Goal: Task Accomplishment & Management: Manage account settings

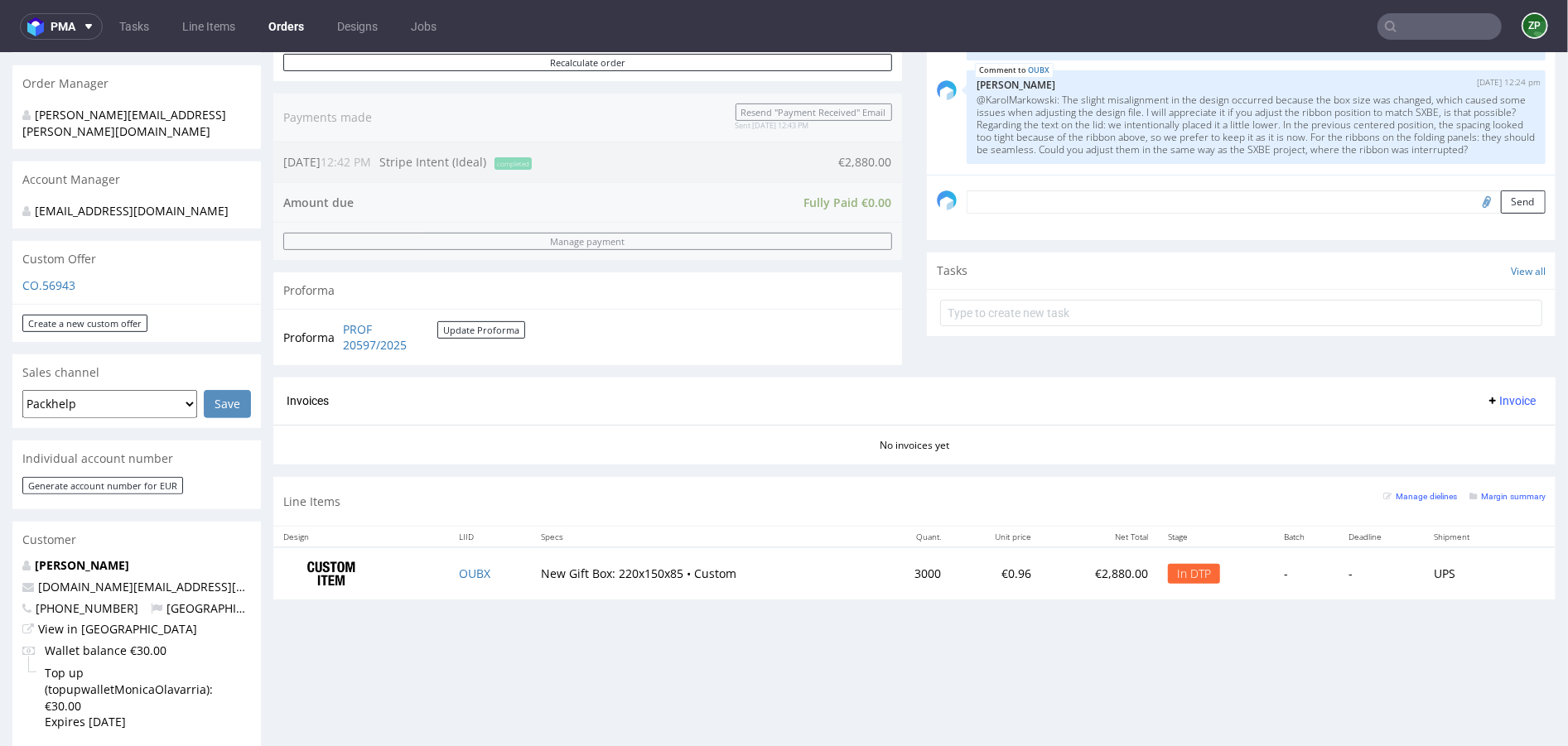
scroll to position [431, 0]
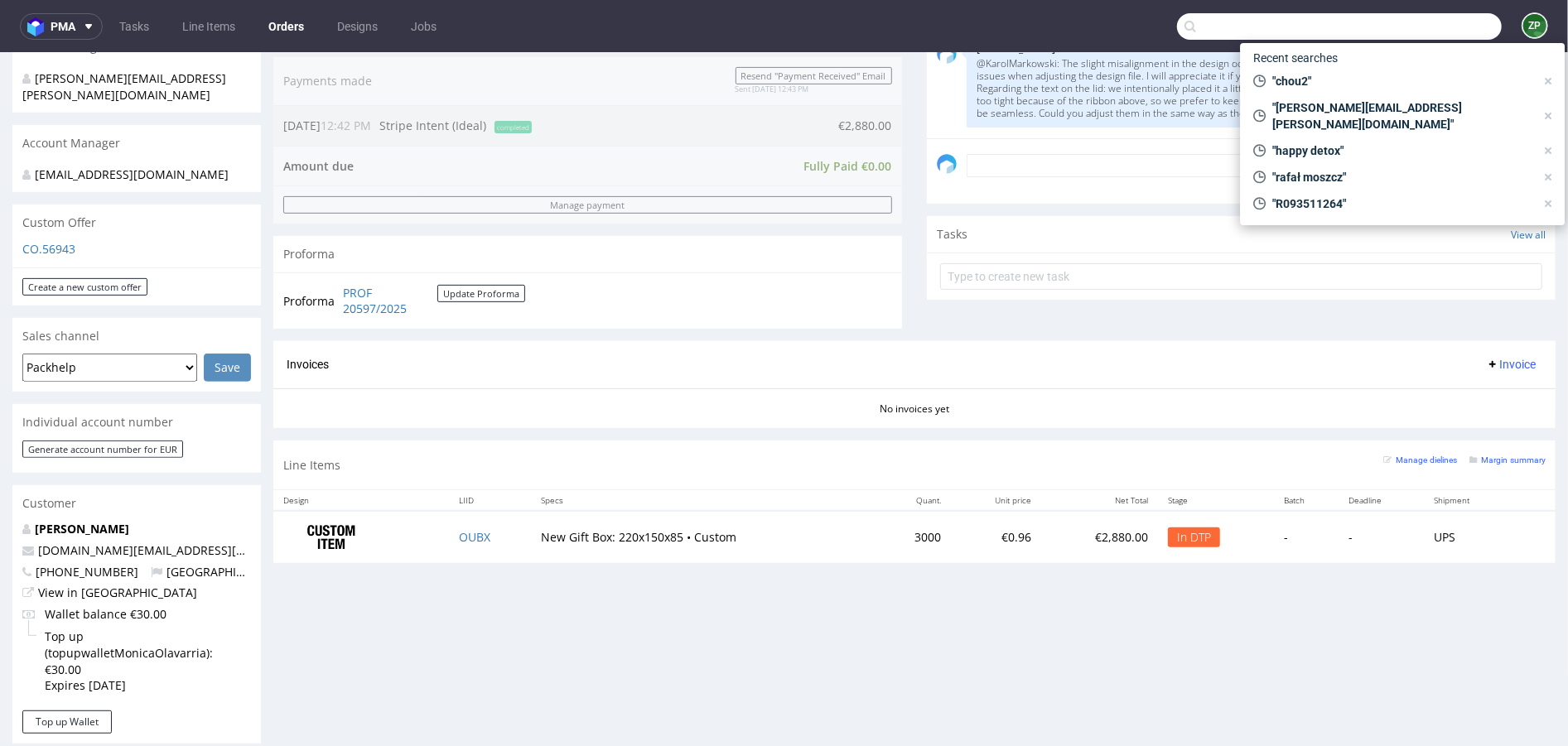
click at [1411, 34] on input "text" at bounding box center [1339, 27] width 324 height 27
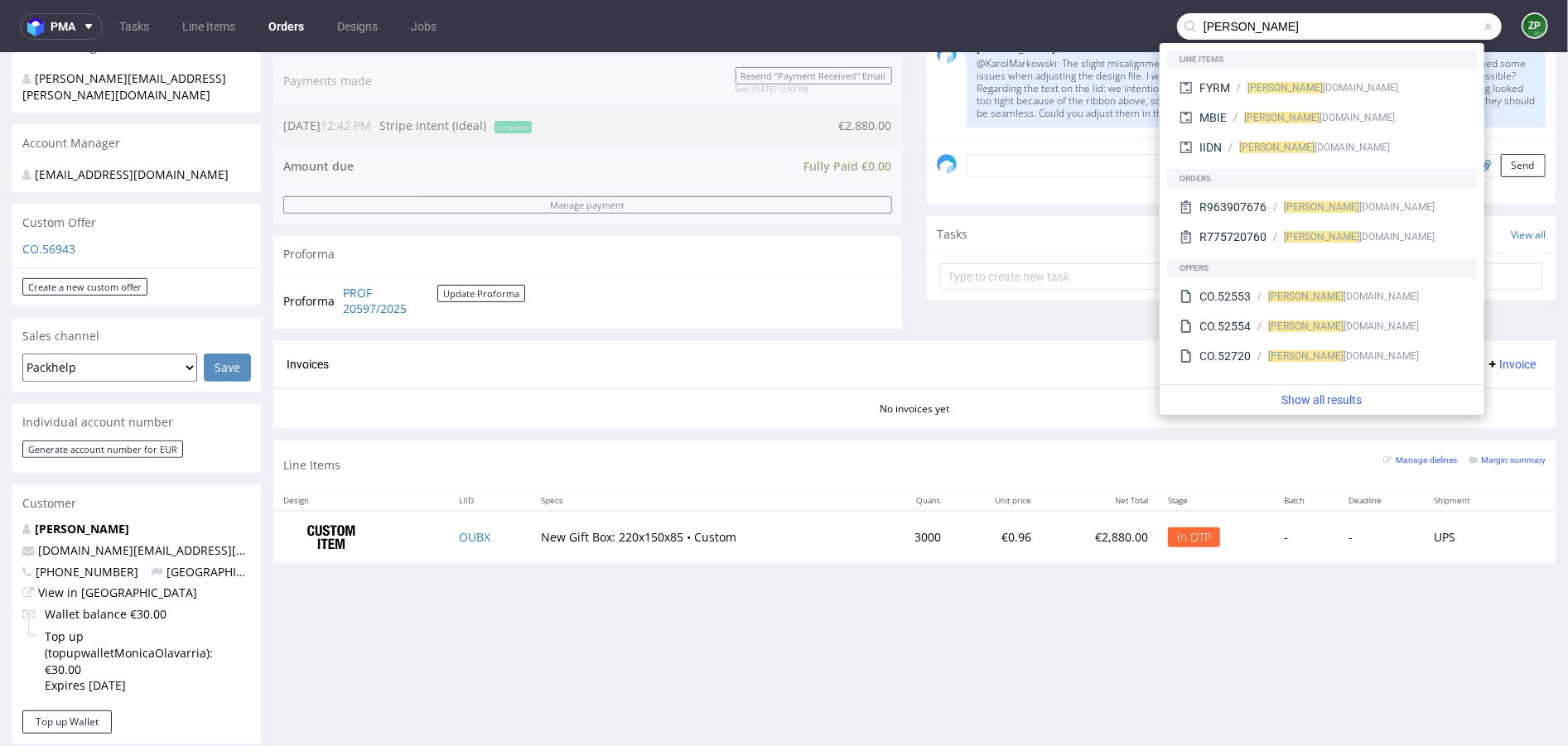
type input "natalie@concept"
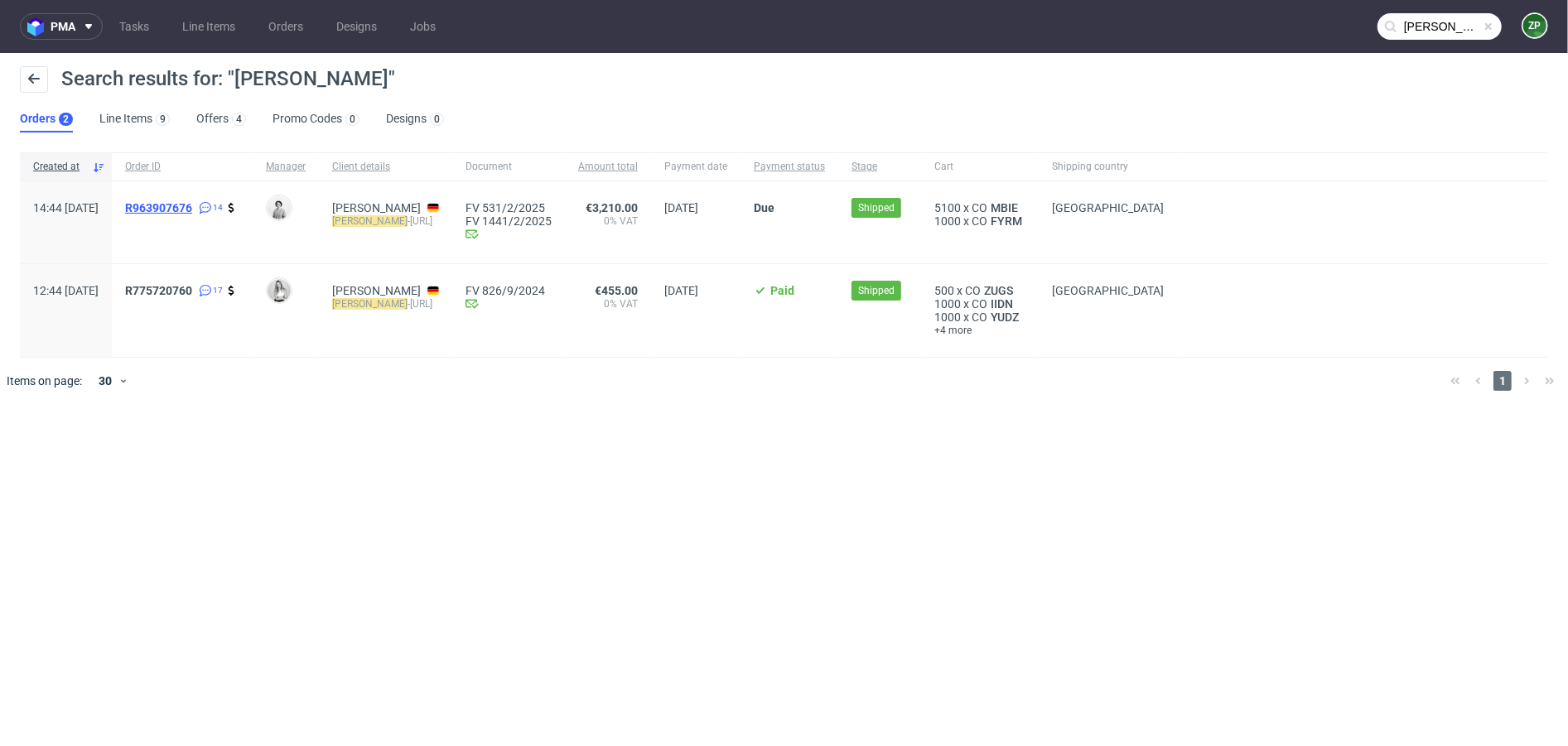
click at [192, 207] on span "R963907676" at bounding box center [159, 207] width 67 height 13
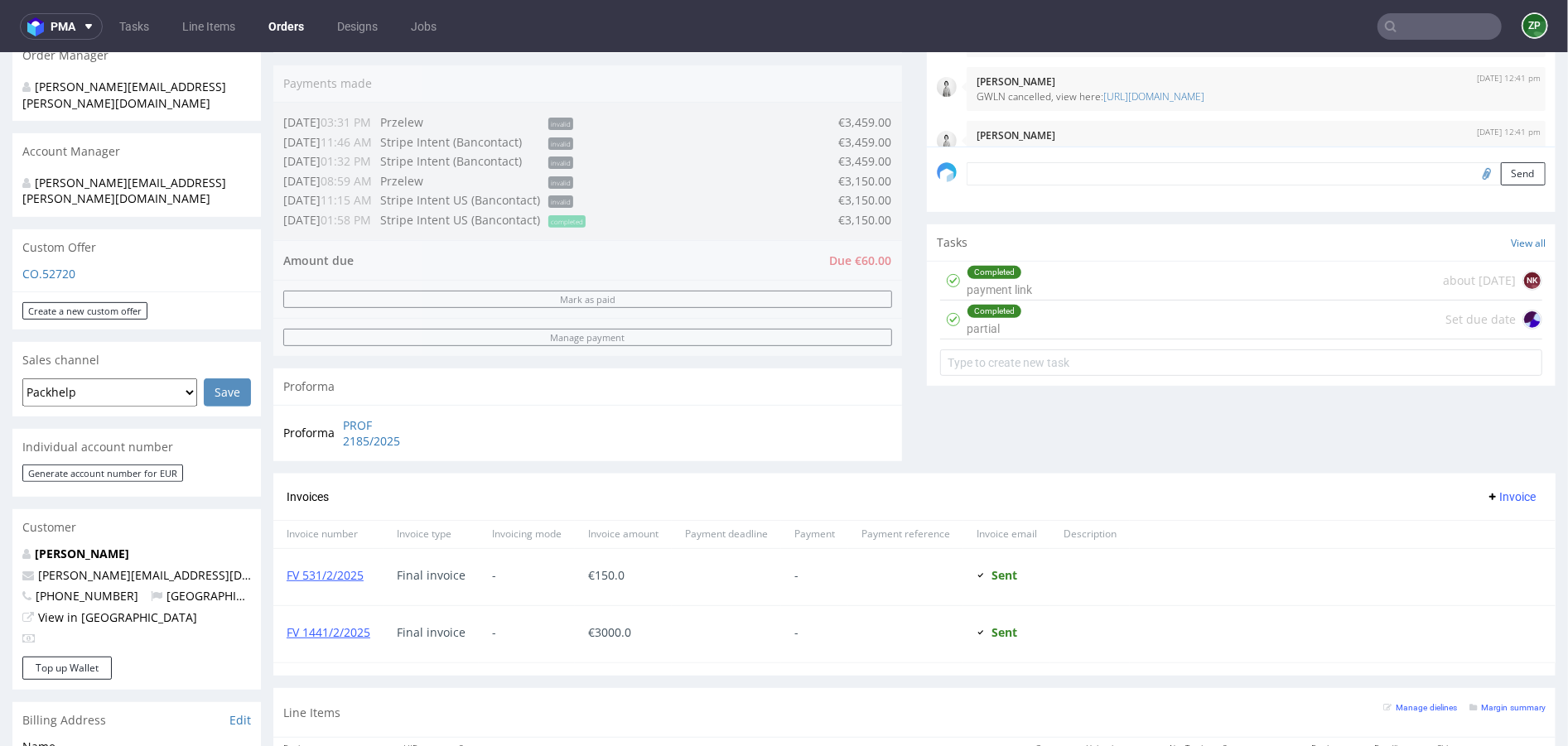
scroll to position [424, 0]
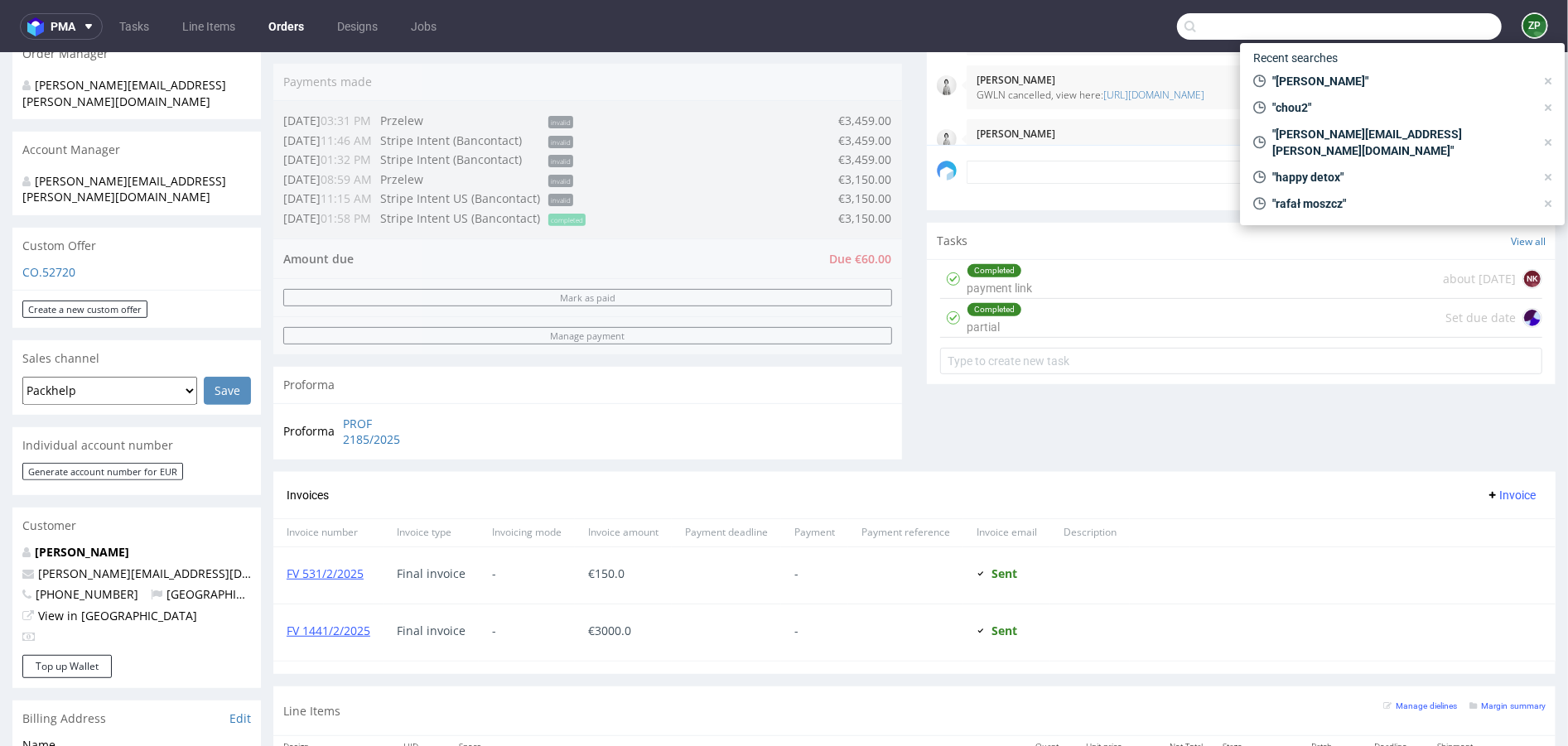
click at [1417, 31] on input "text" at bounding box center [1339, 27] width 324 height 27
paste input "agathe@womumbox.com"
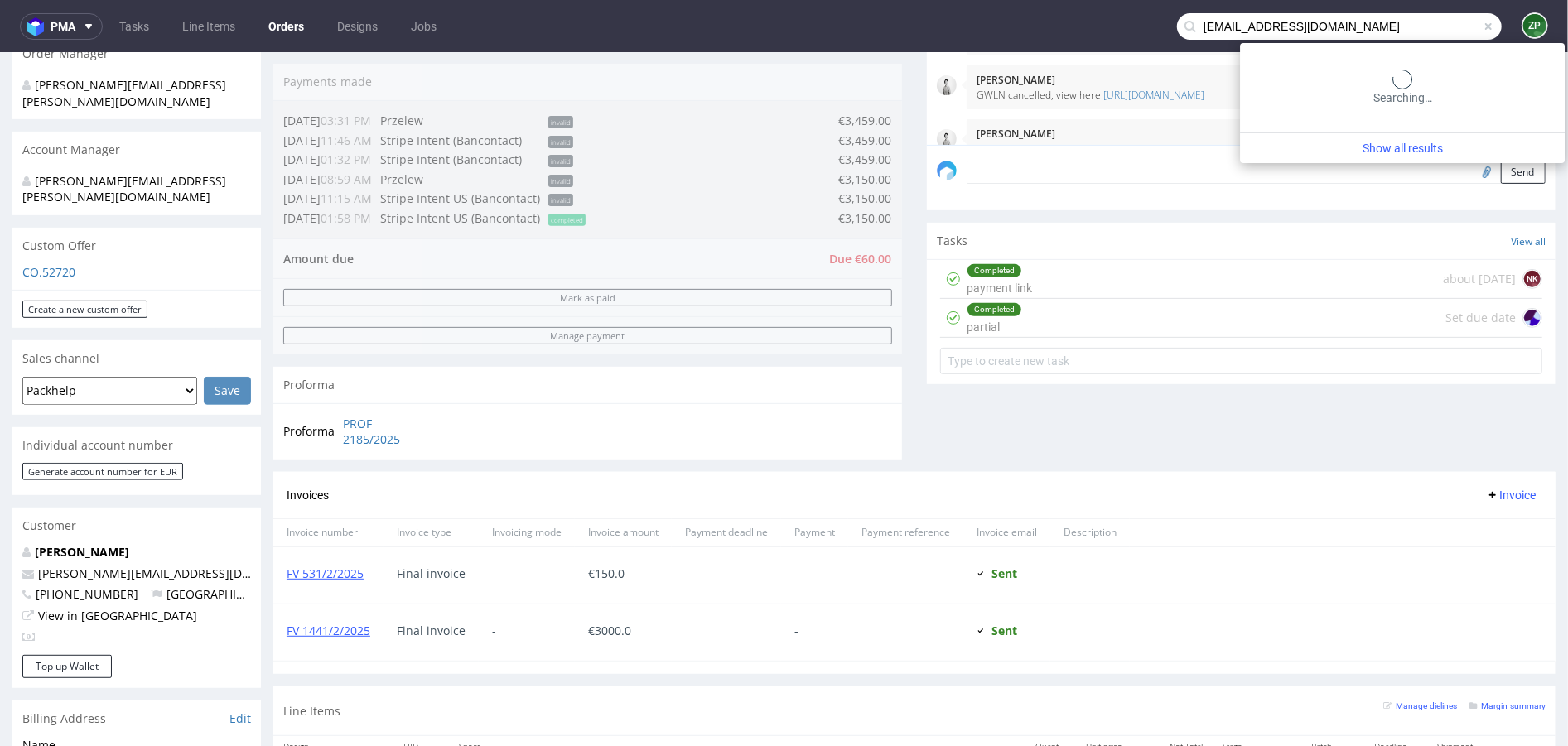
type input "agathe@womumbox.com"
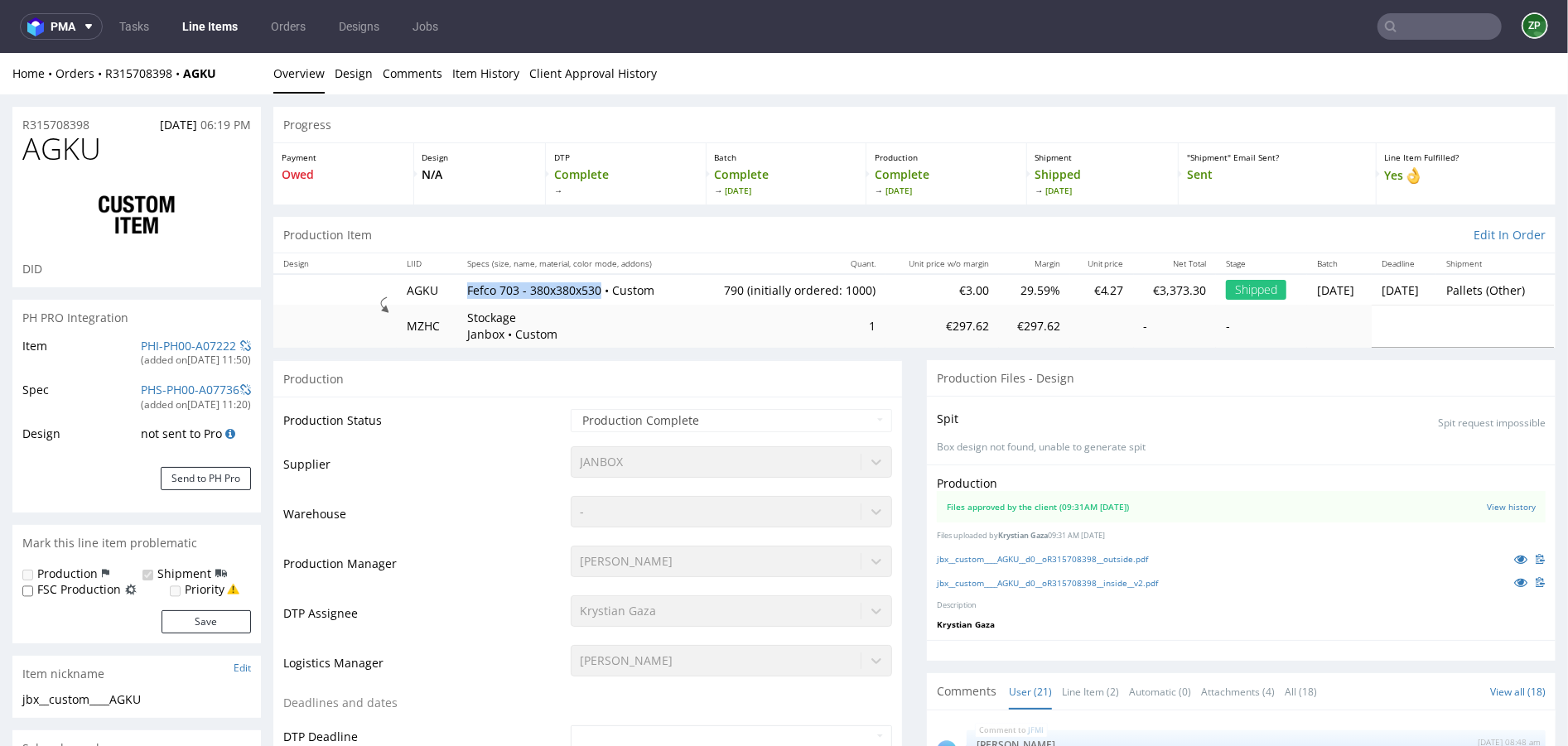
scroll to position [1278, 0]
click at [277, 19] on link "Orders" at bounding box center [288, 27] width 55 height 27
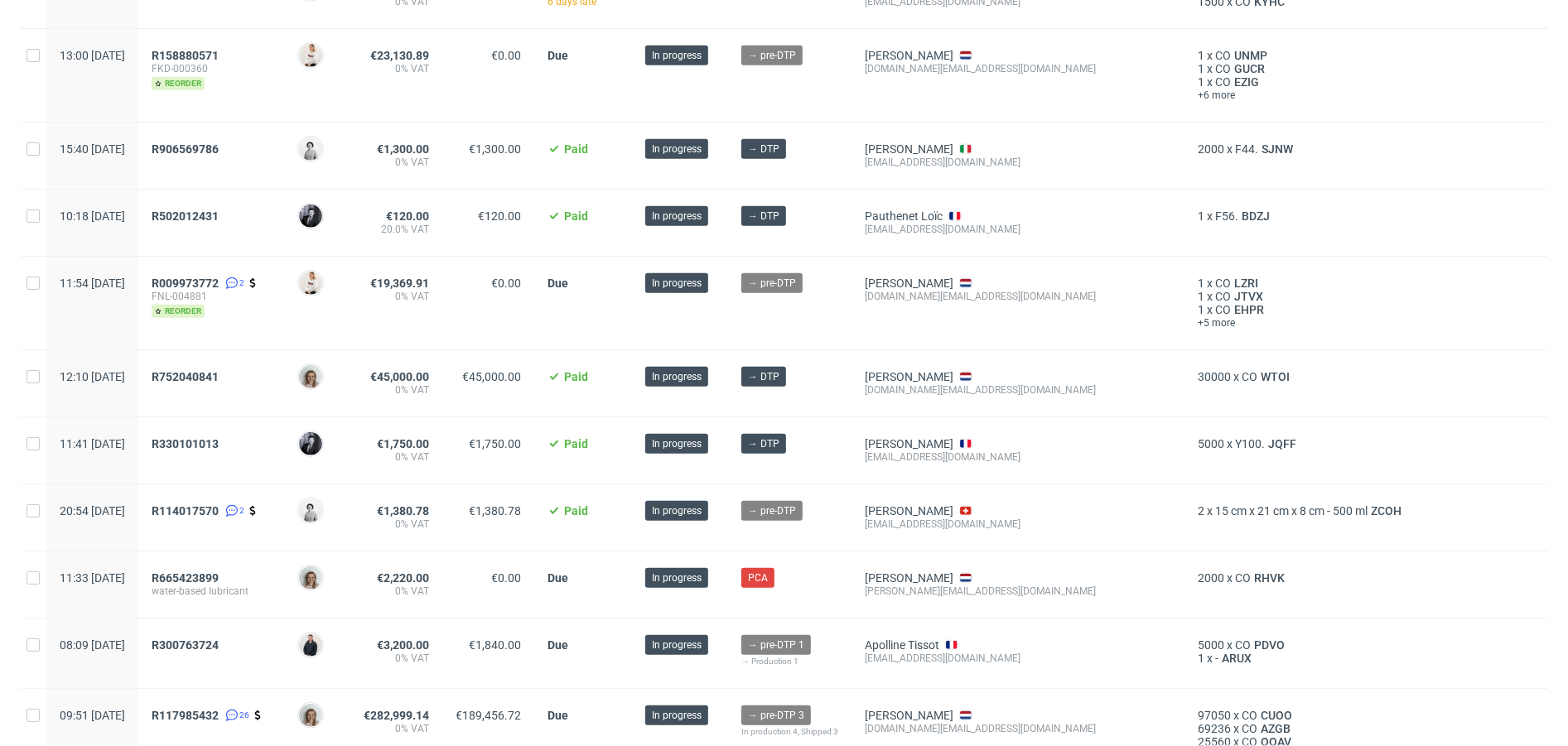
scroll to position [713, 0]
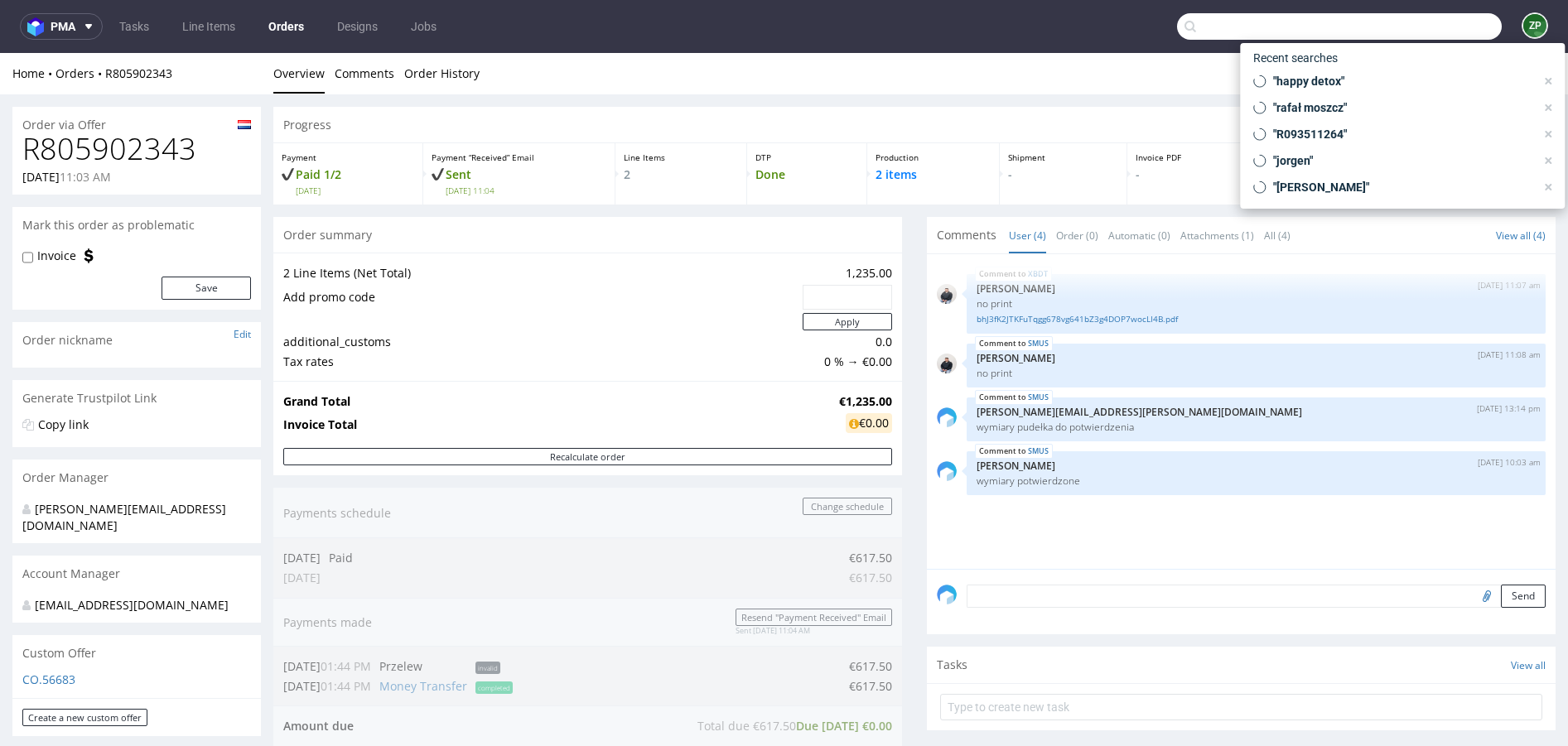
click at [1418, 28] on input "text" at bounding box center [1339, 27] width 324 height 27
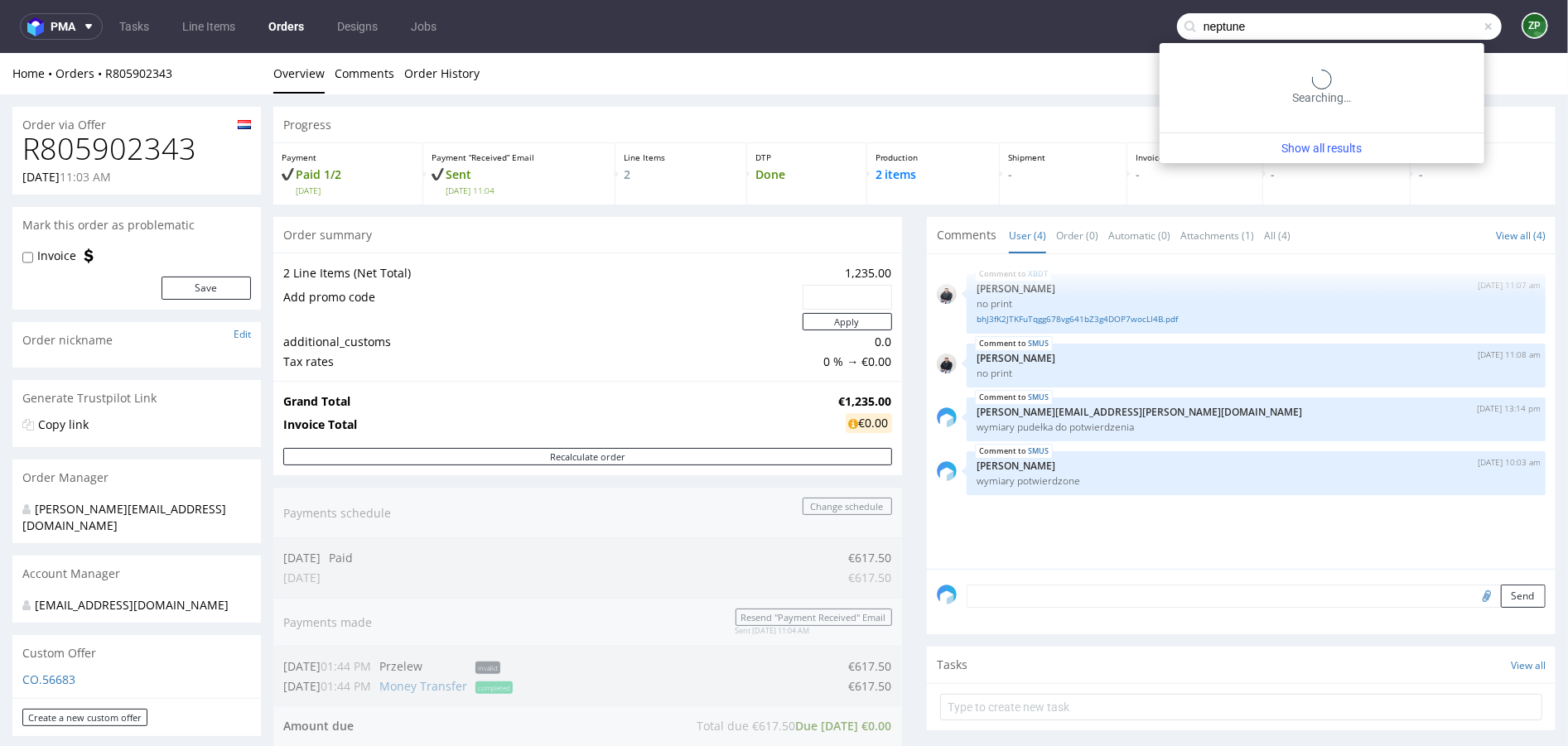
type input "neptune"
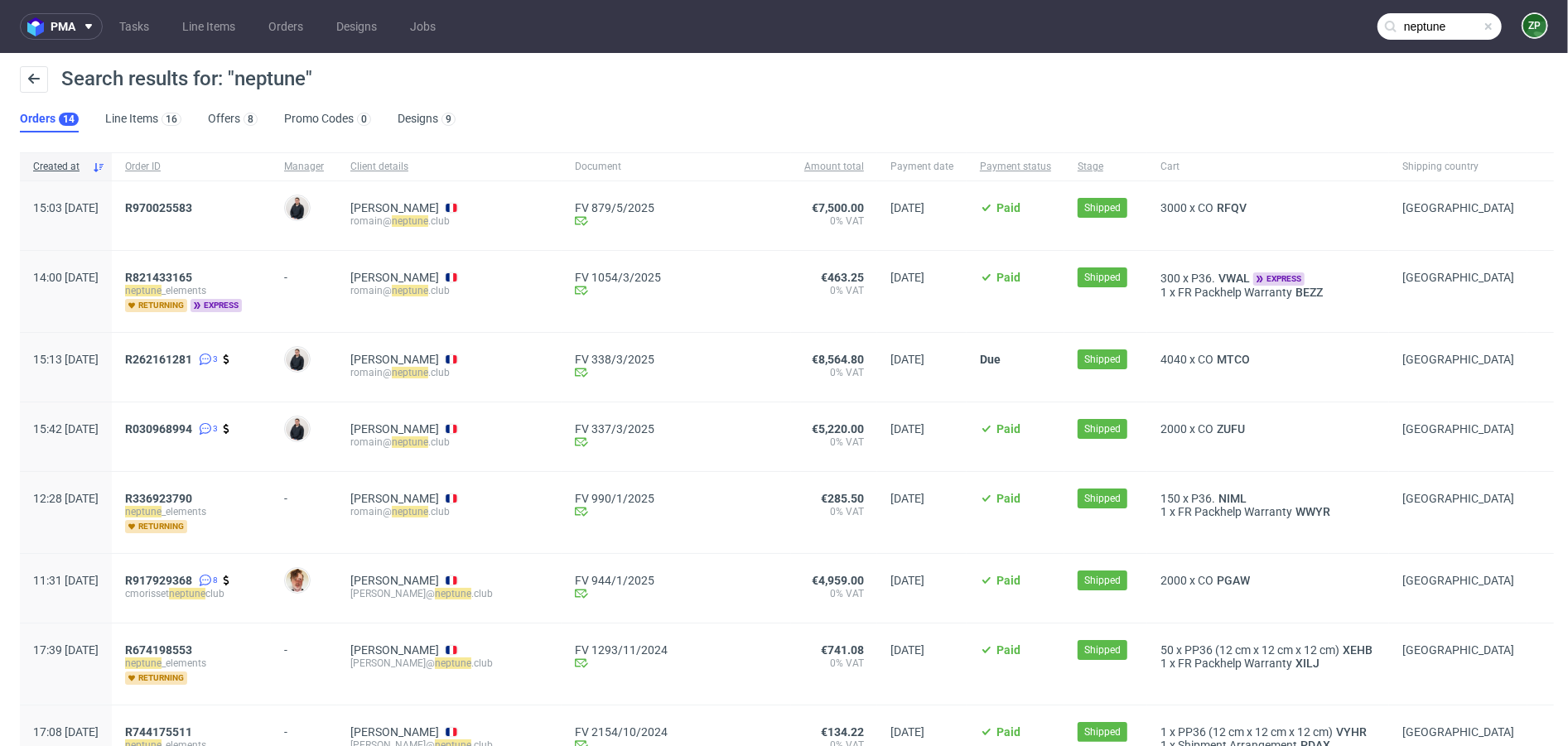
click at [1147, 199] on div "3000 x CO RFQV" at bounding box center [1268, 216] width 242 height 69
click at [1213, 209] on span "RFQV" at bounding box center [1231, 207] width 36 height 13
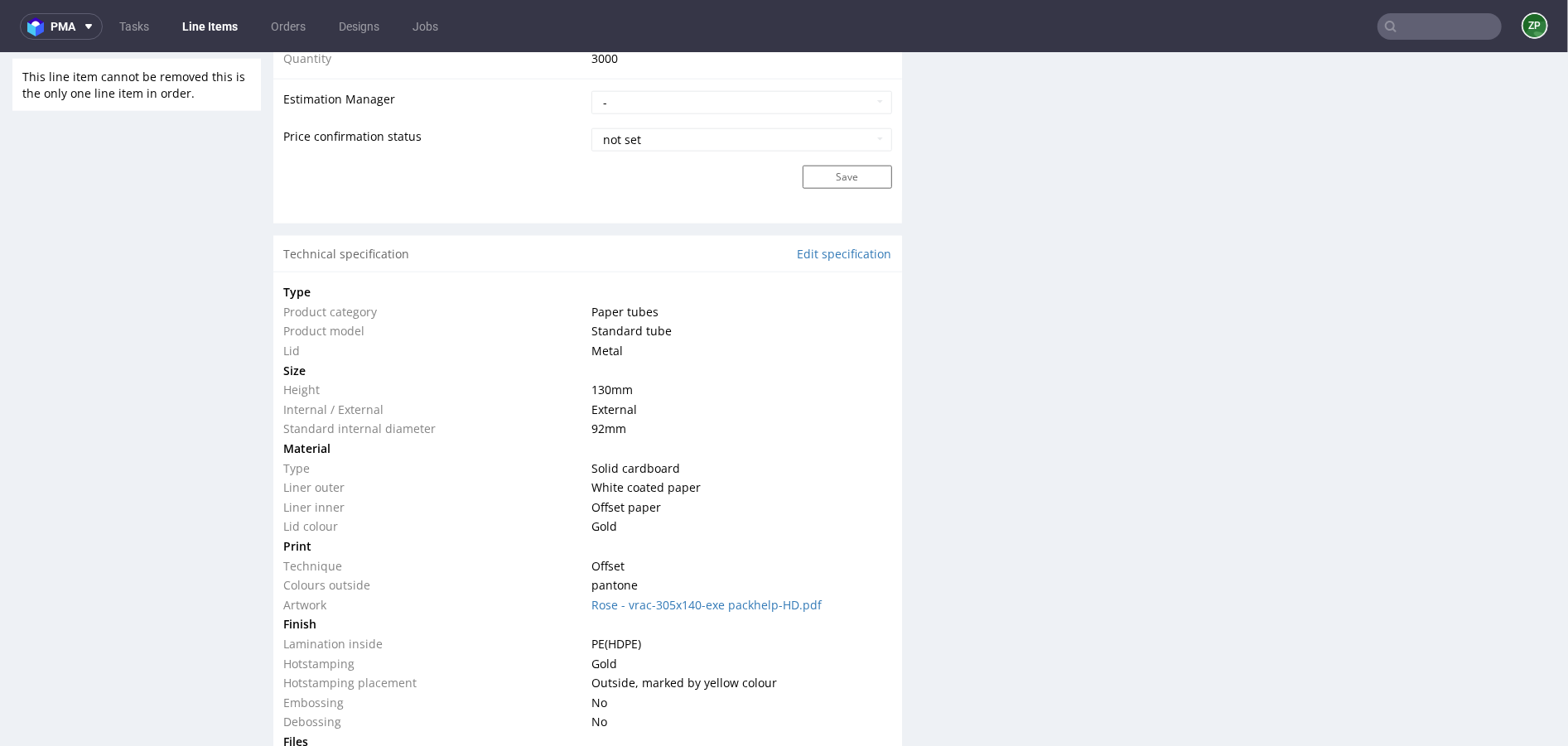
scroll to position [1379, 0]
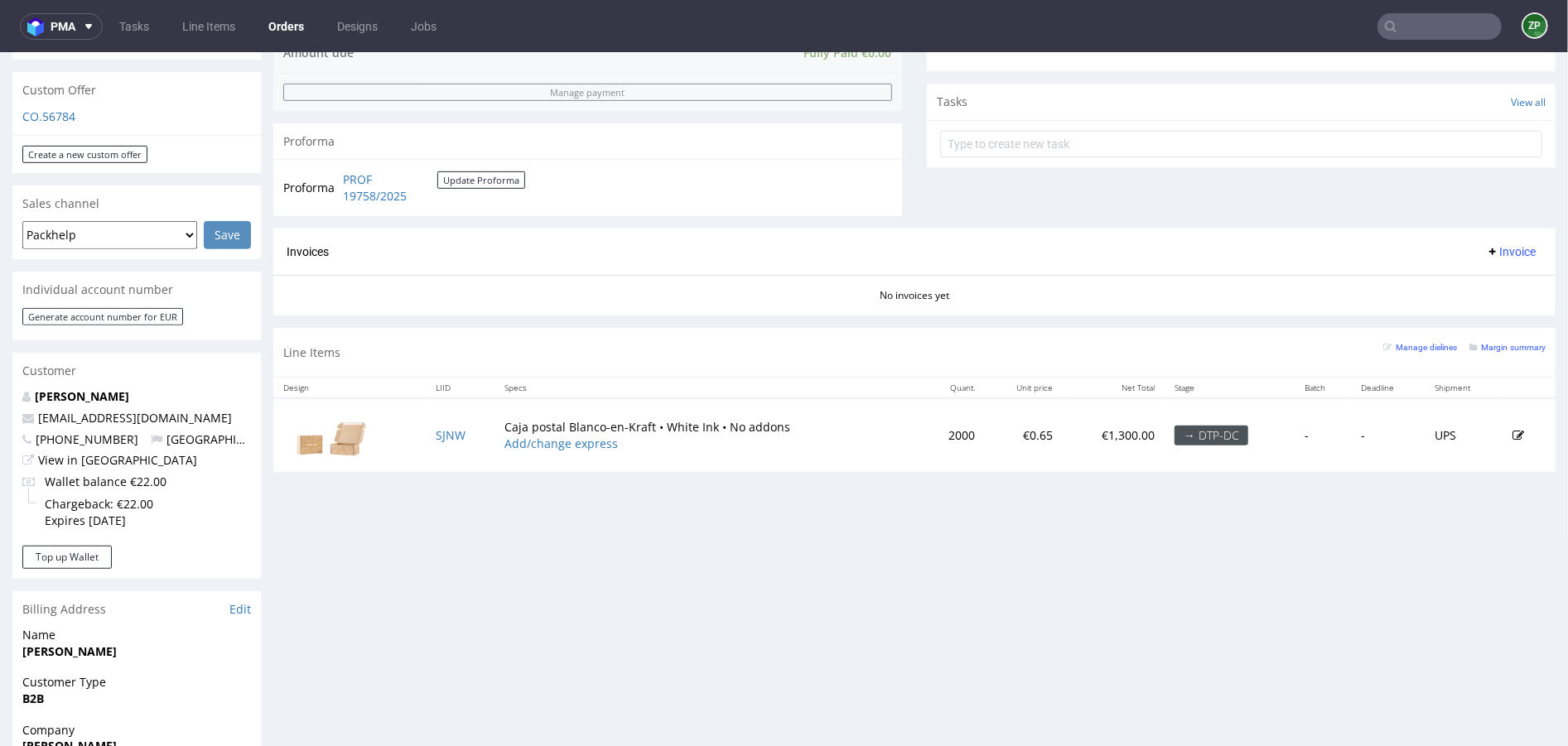
scroll to position [4, 0]
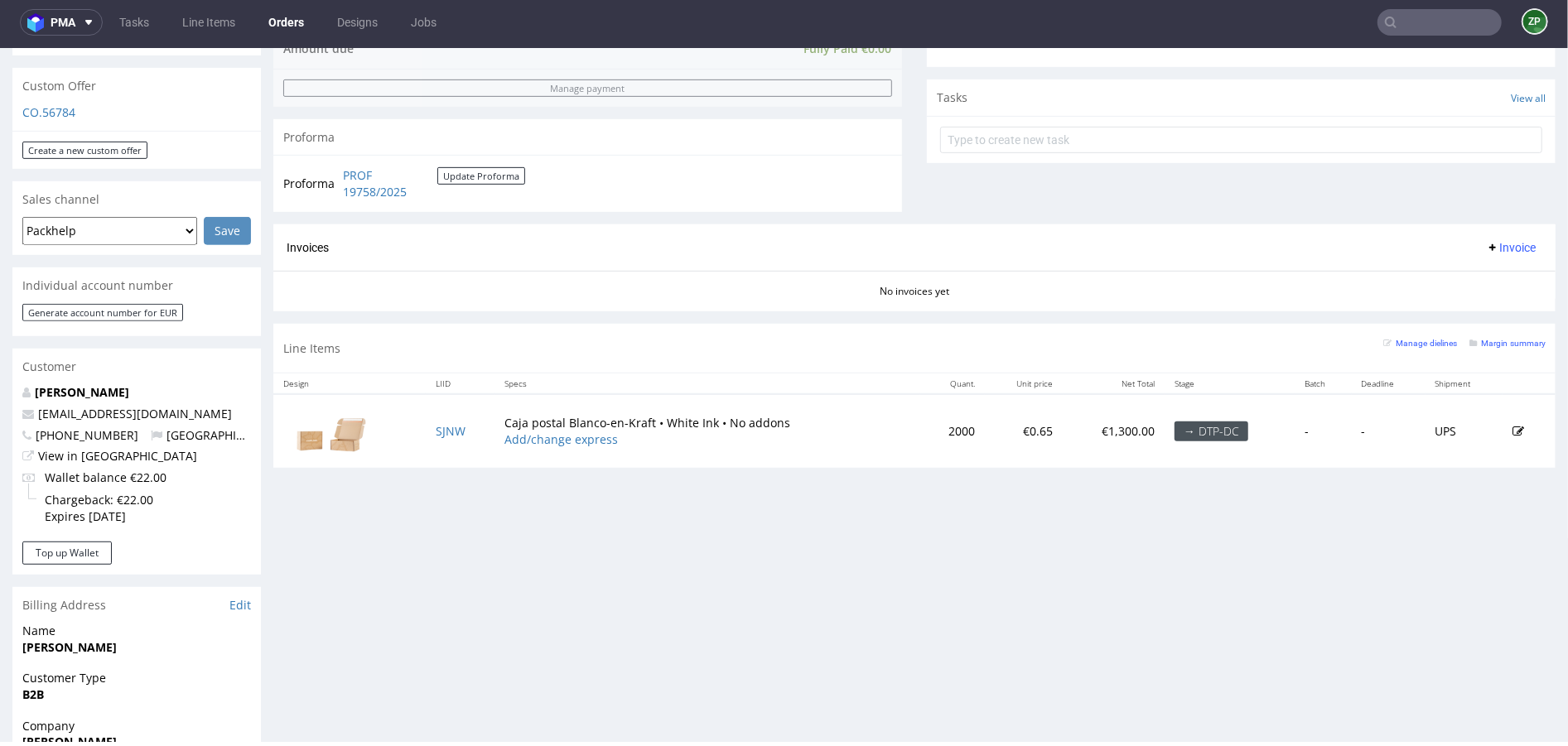
click at [1438, 26] on input "text" at bounding box center [1439, 22] width 124 height 27
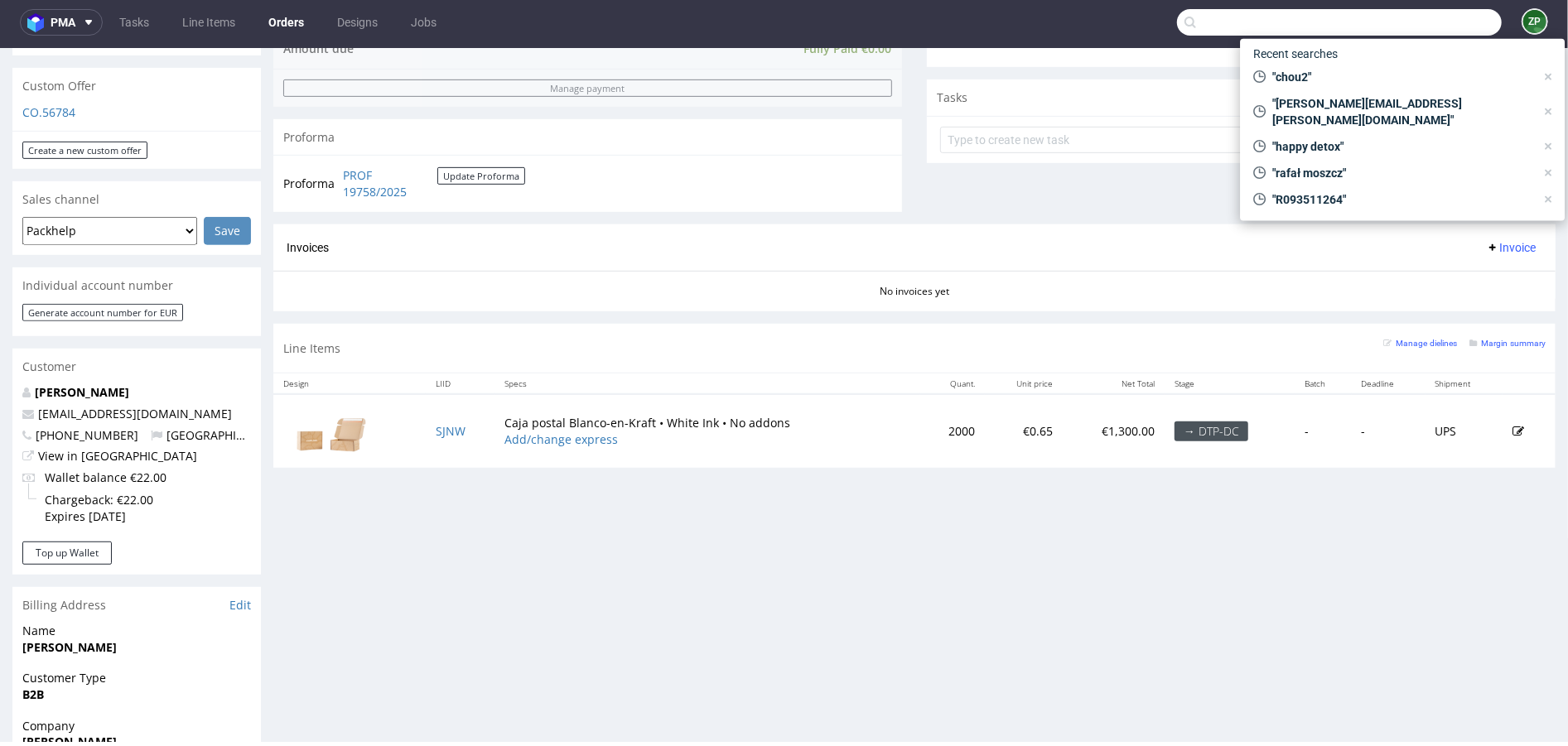
paste input "JQFF"
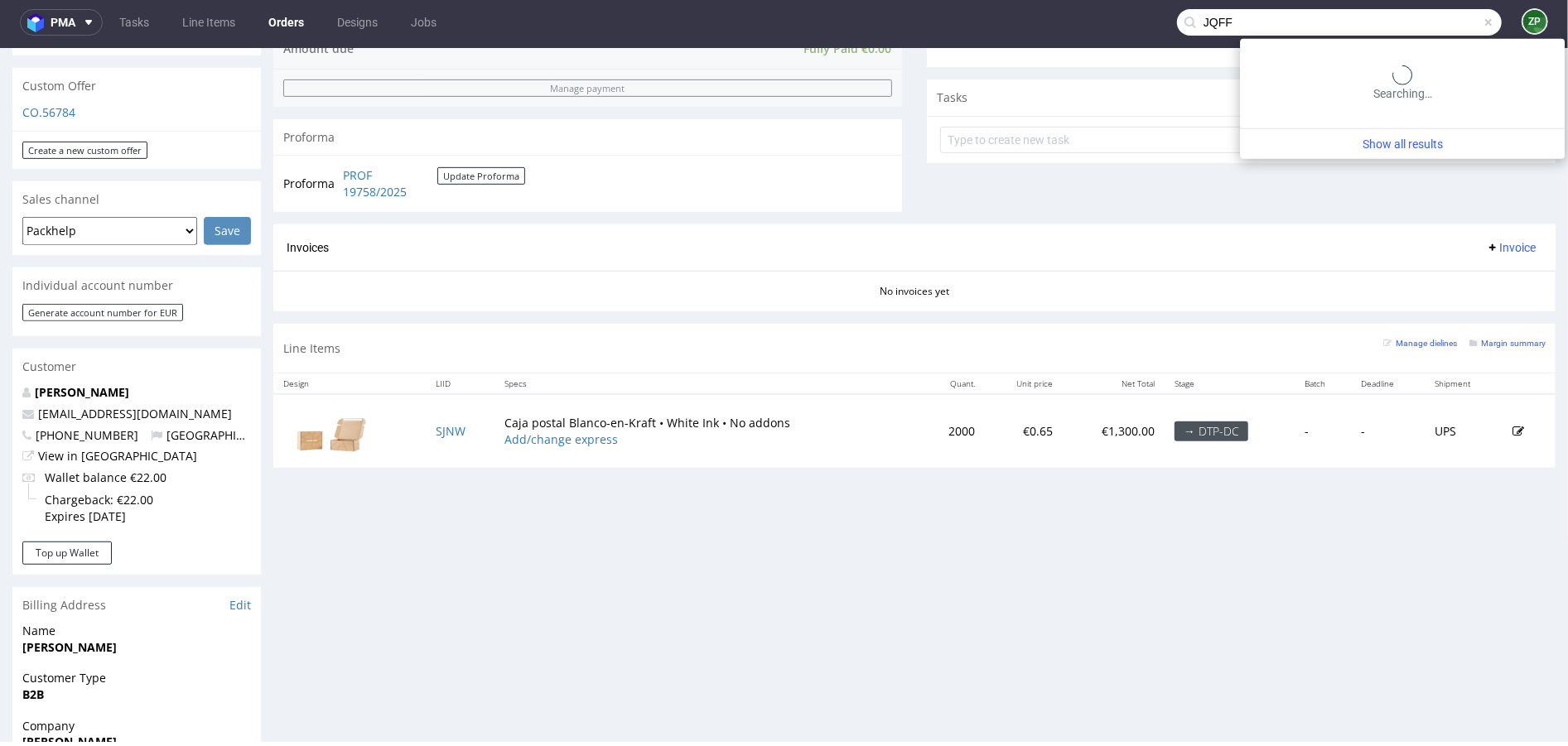
type input "JQFF"
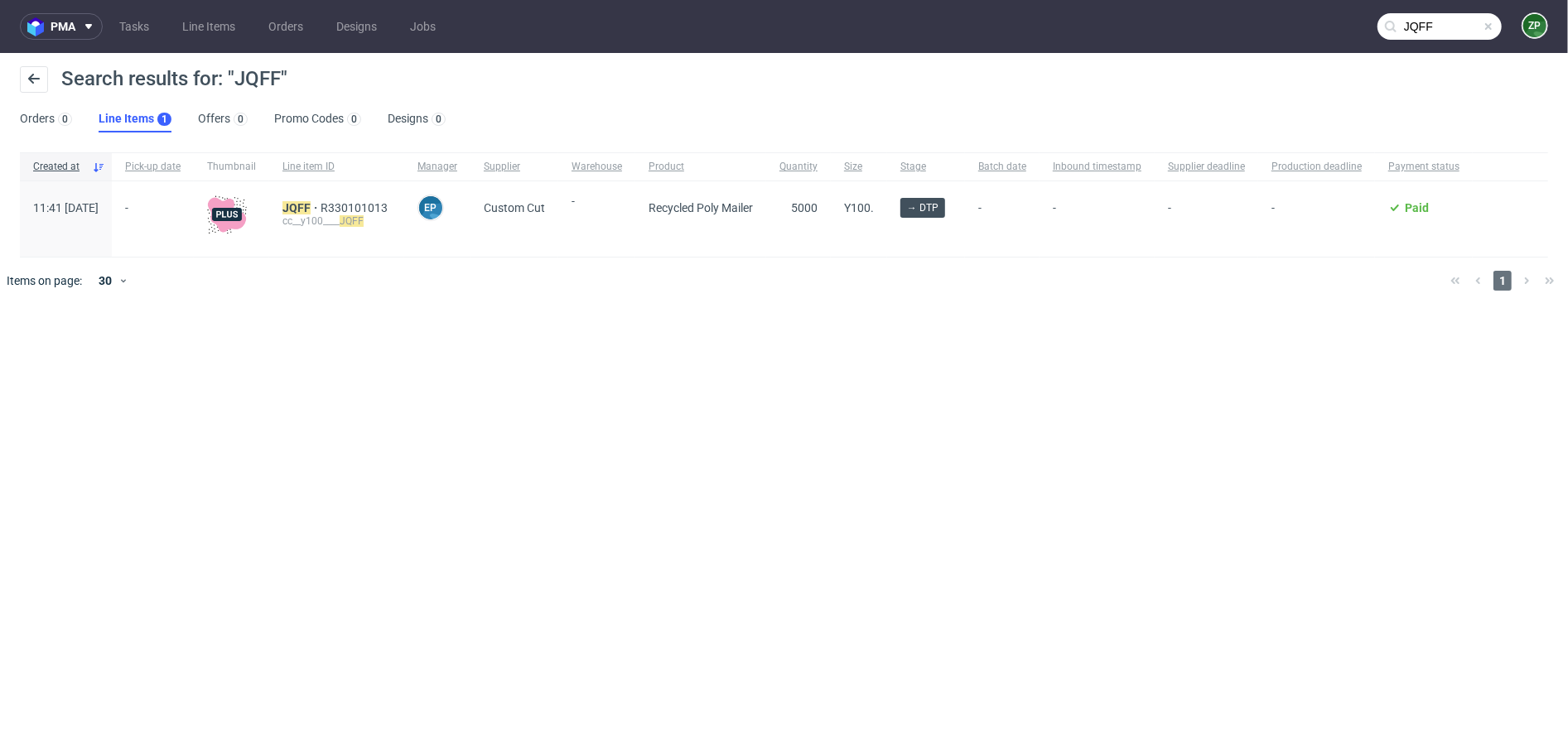
click at [719, 210] on span "Recycled Poly Mailer" at bounding box center [701, 207] width 105 height 13
click at [387, 202] on span "R330101013" at bounding box center [355, 207] width 70 height 13
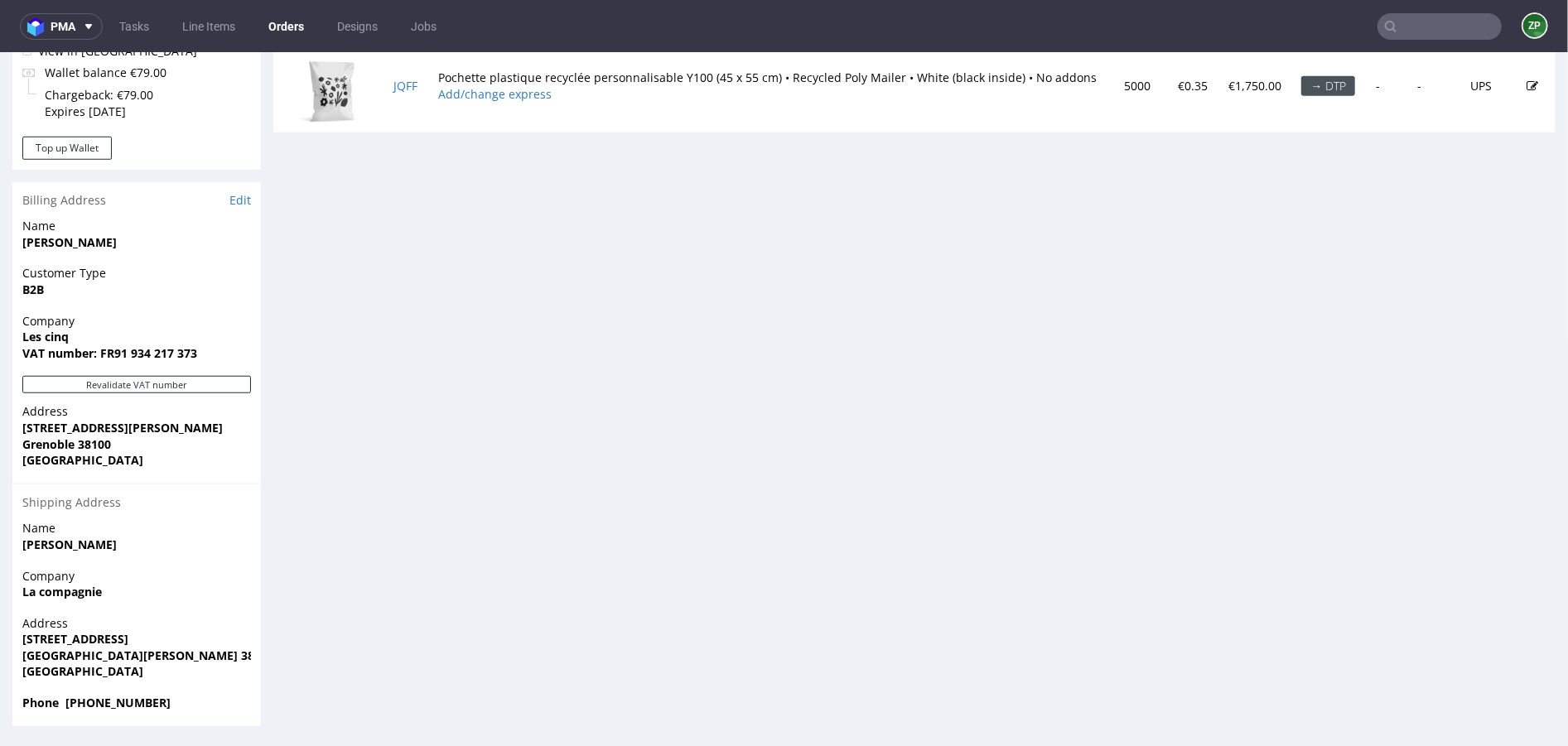
scroll to position [876, 0]
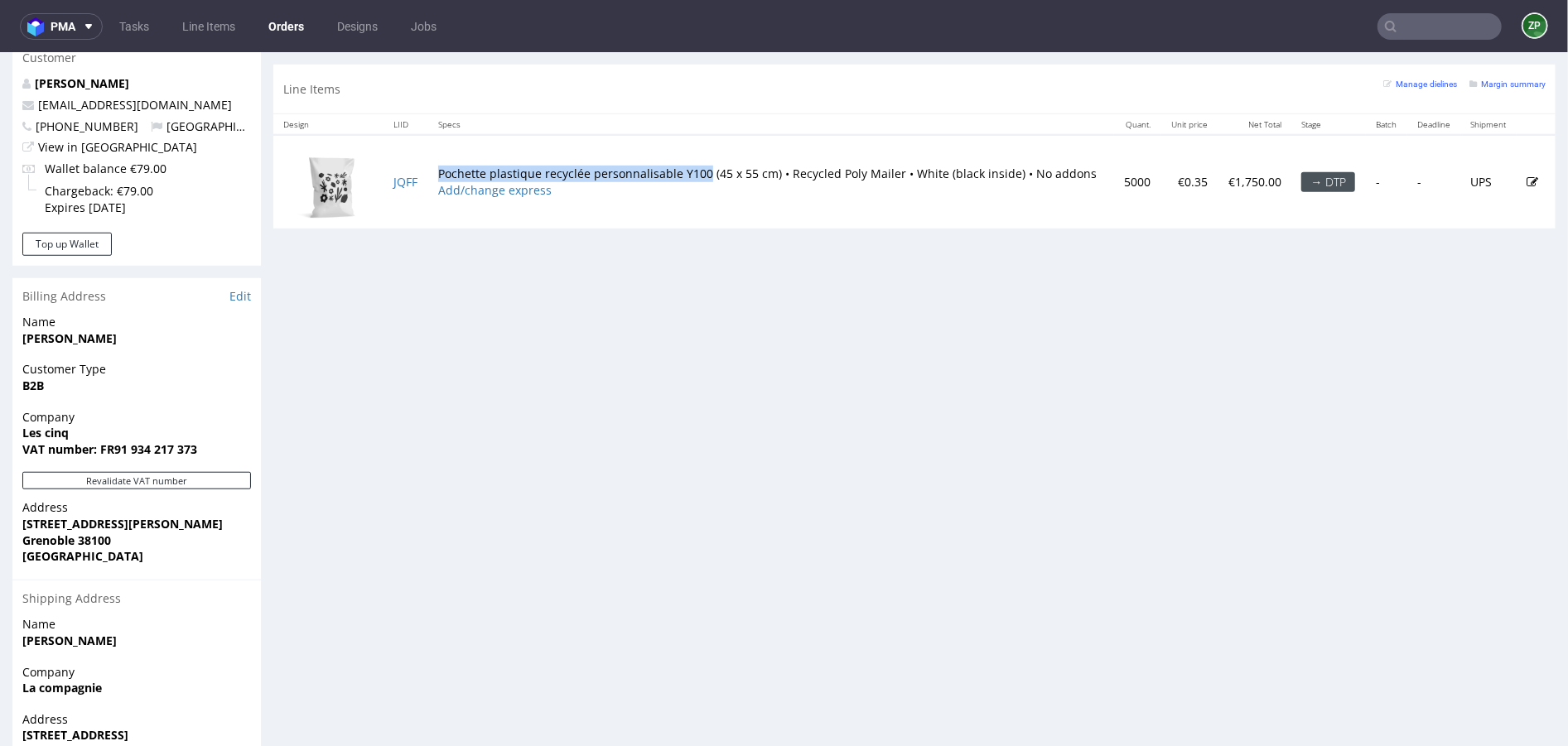
drag, startPoint x: 439, startPoint y: 156, endPoint x: 704, endPoint y: 163, distance: 265.1
click at [704, 163] on td "Pochette plastique recyclée personnalisable Y100 (45 x 55 cm) • Recycled Poly M…" at bounding box center [771, 181] width 686 height 94
copy td "Pochette plastique recyclée personnalisable Y100"
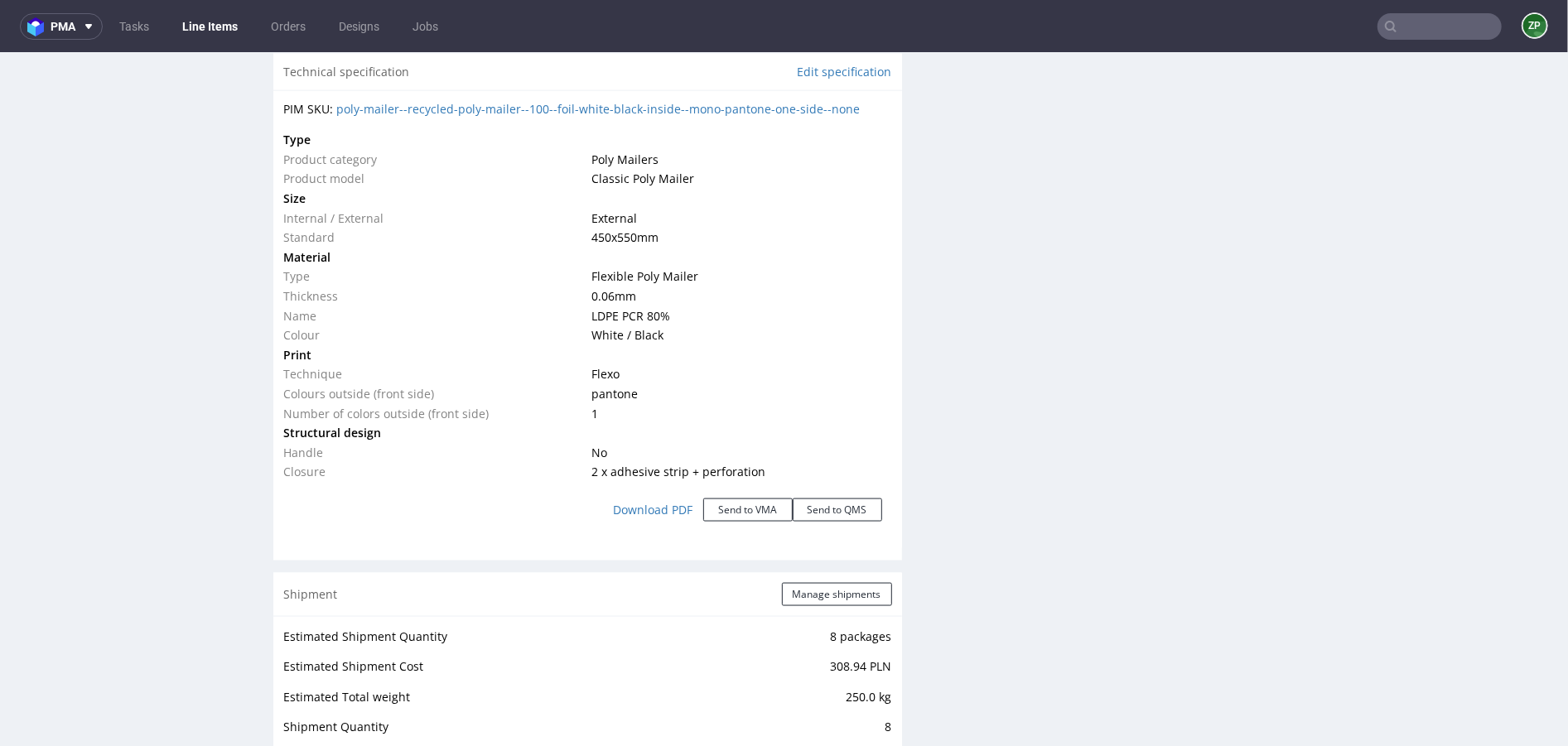
scroll to position [1522, 0]
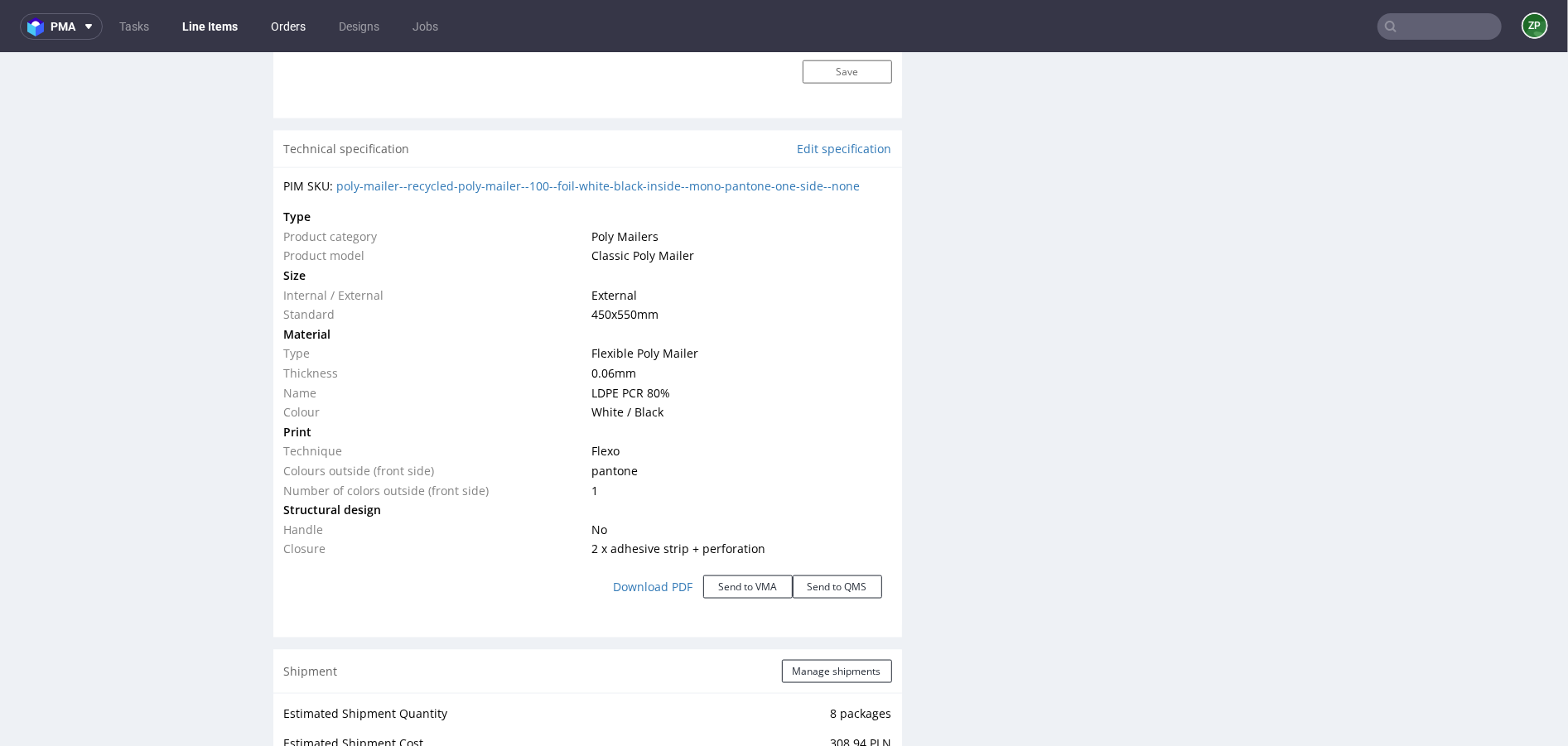
click at [300, 24] on link "Orders" at bounding box center [288, 27] width 55 height 27
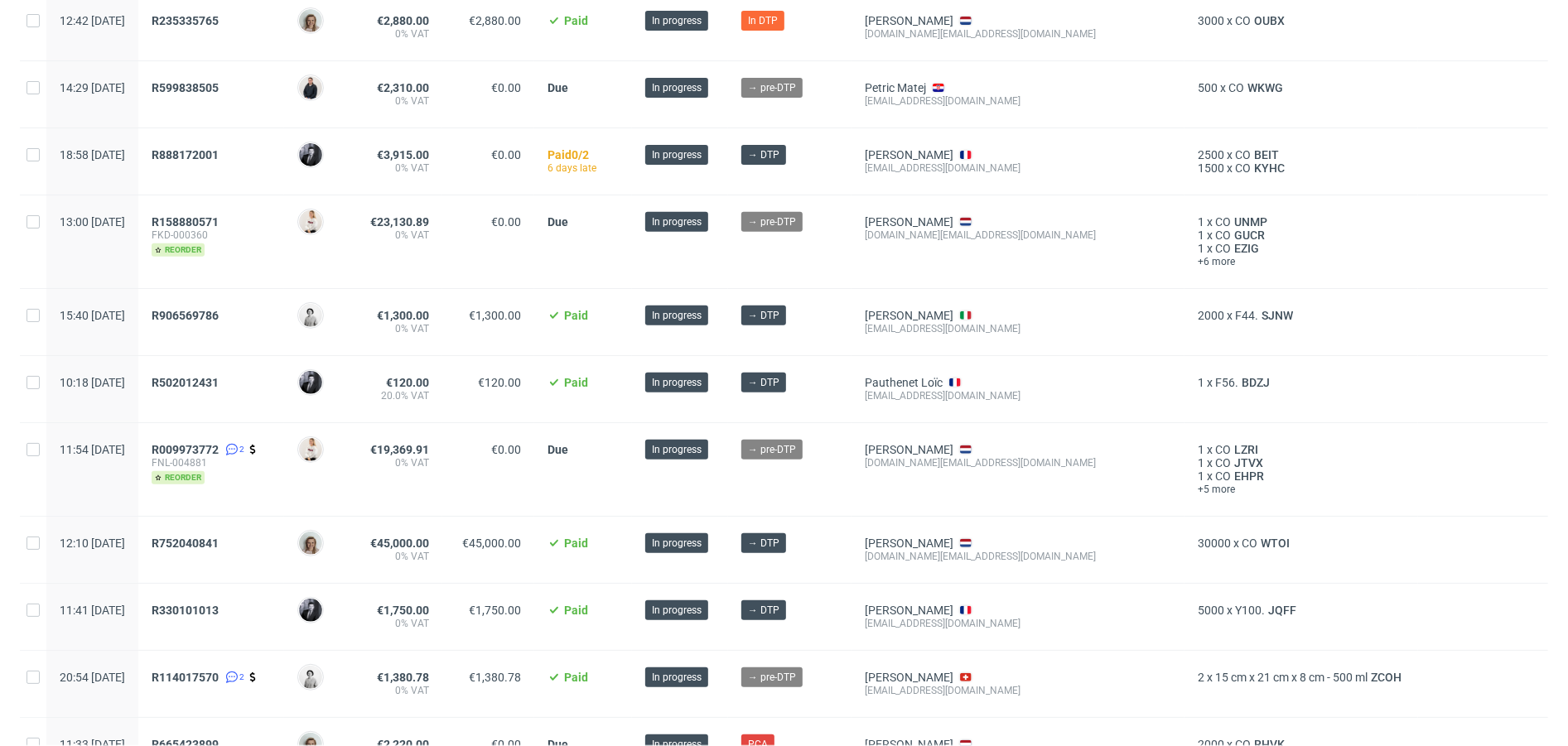
scroll to position [713, 0]
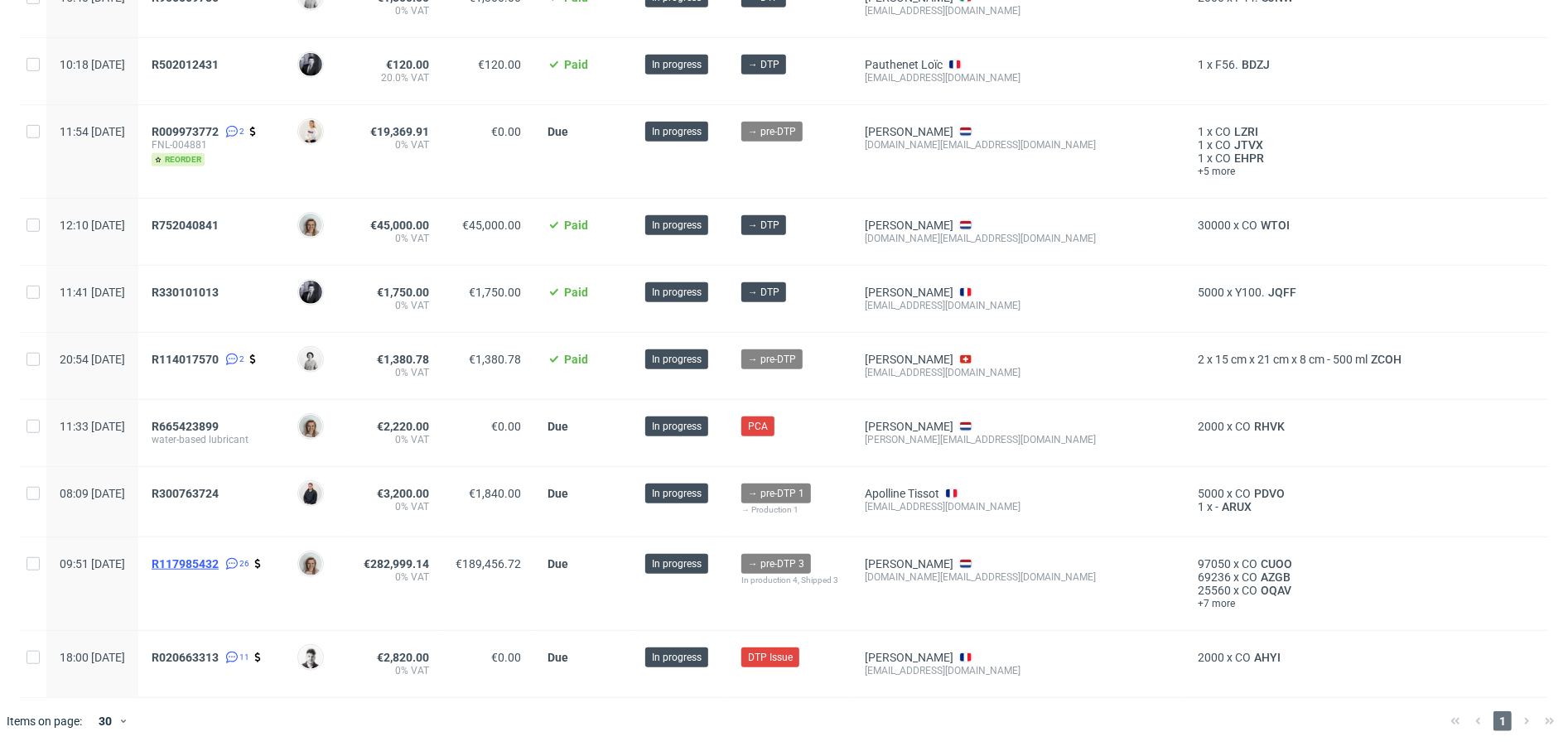
click at [219, 563] on span "R117985432" at bounding box center [185, 563] width 67 height 13
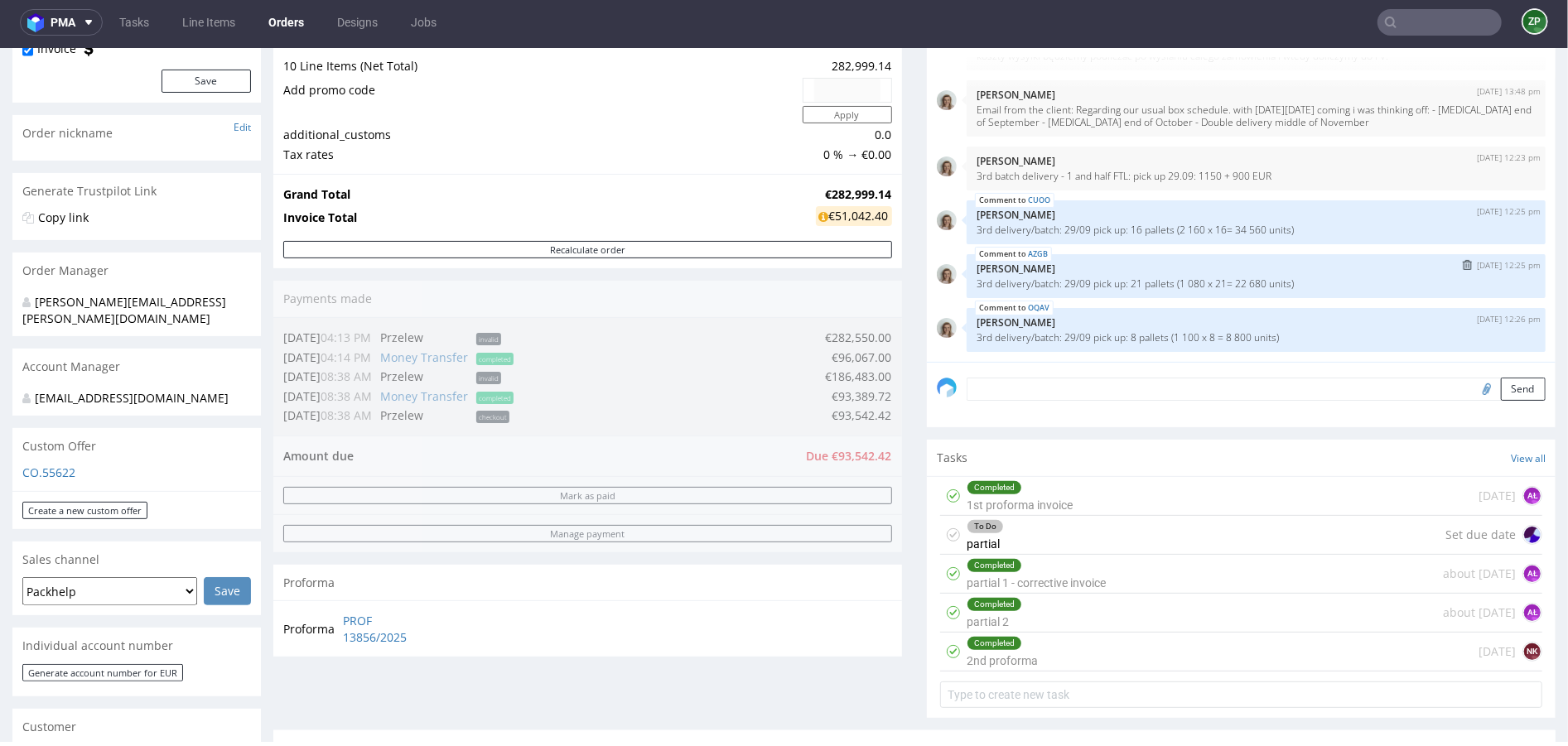
scroll to position [204, 0]
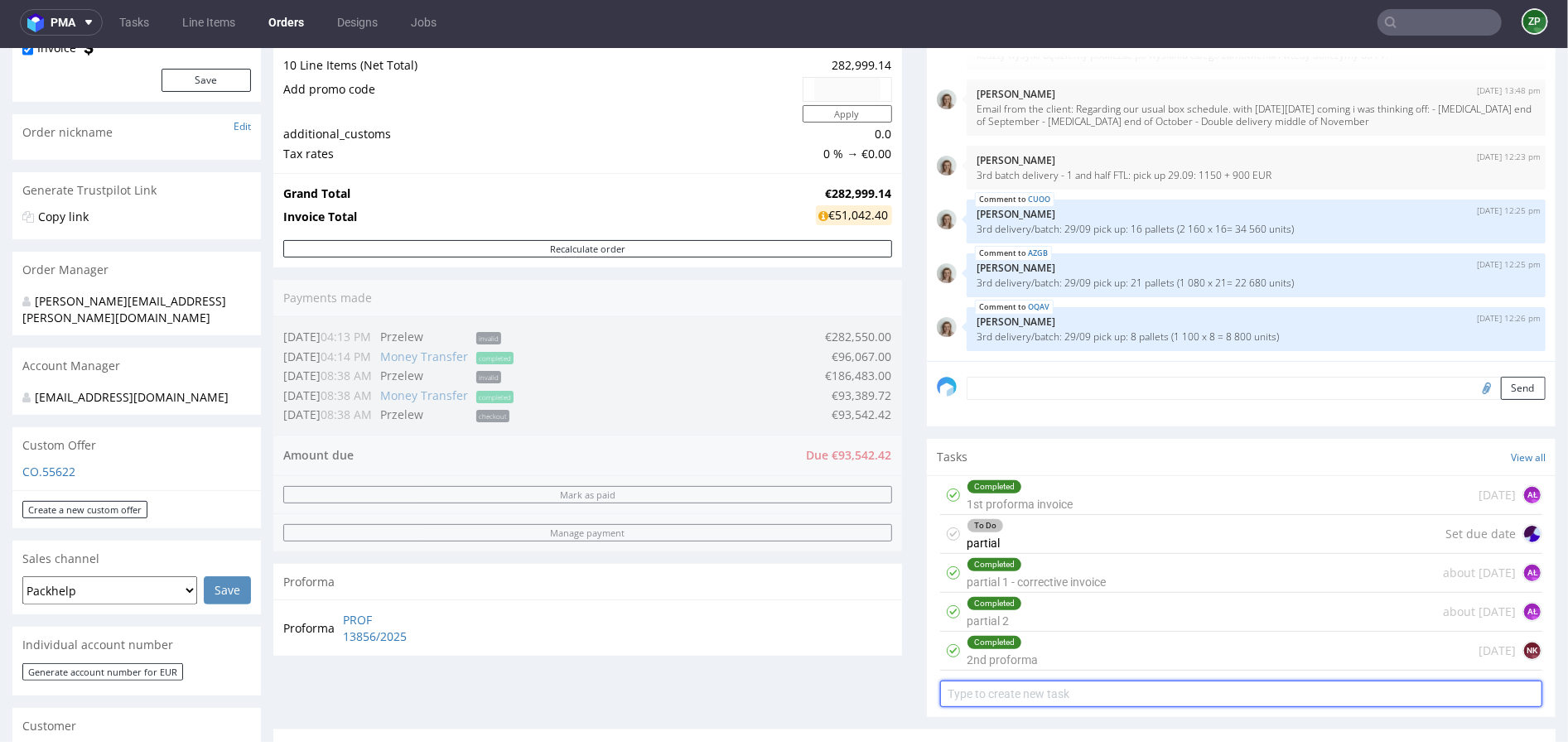
click at [1010, 688] on input "text" at bounding box center [1241, 693] width 602 height 27
type input "partial 3"
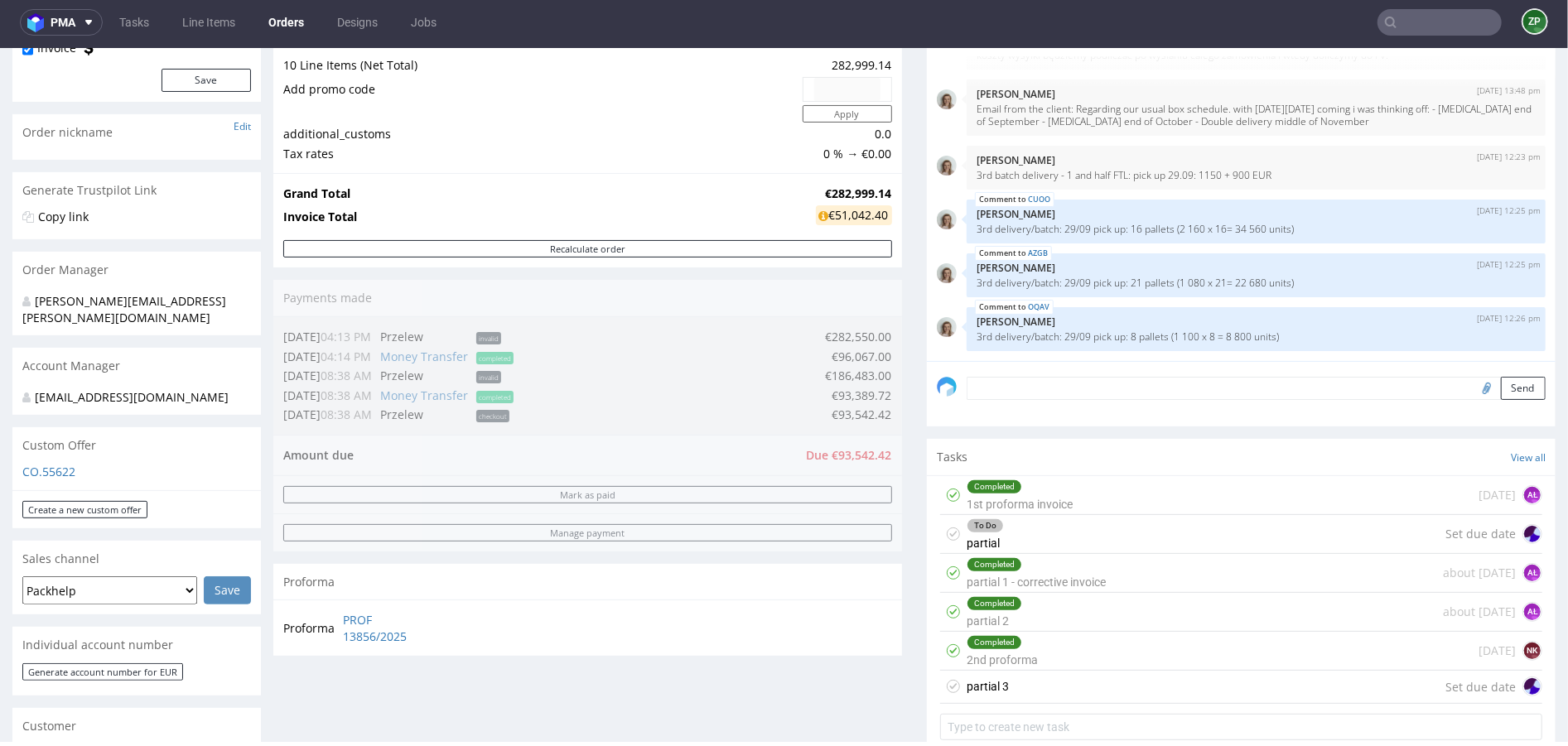
click at [994, 681] on div "partial 3" at bounding box center [988, 686] width 43 height 19
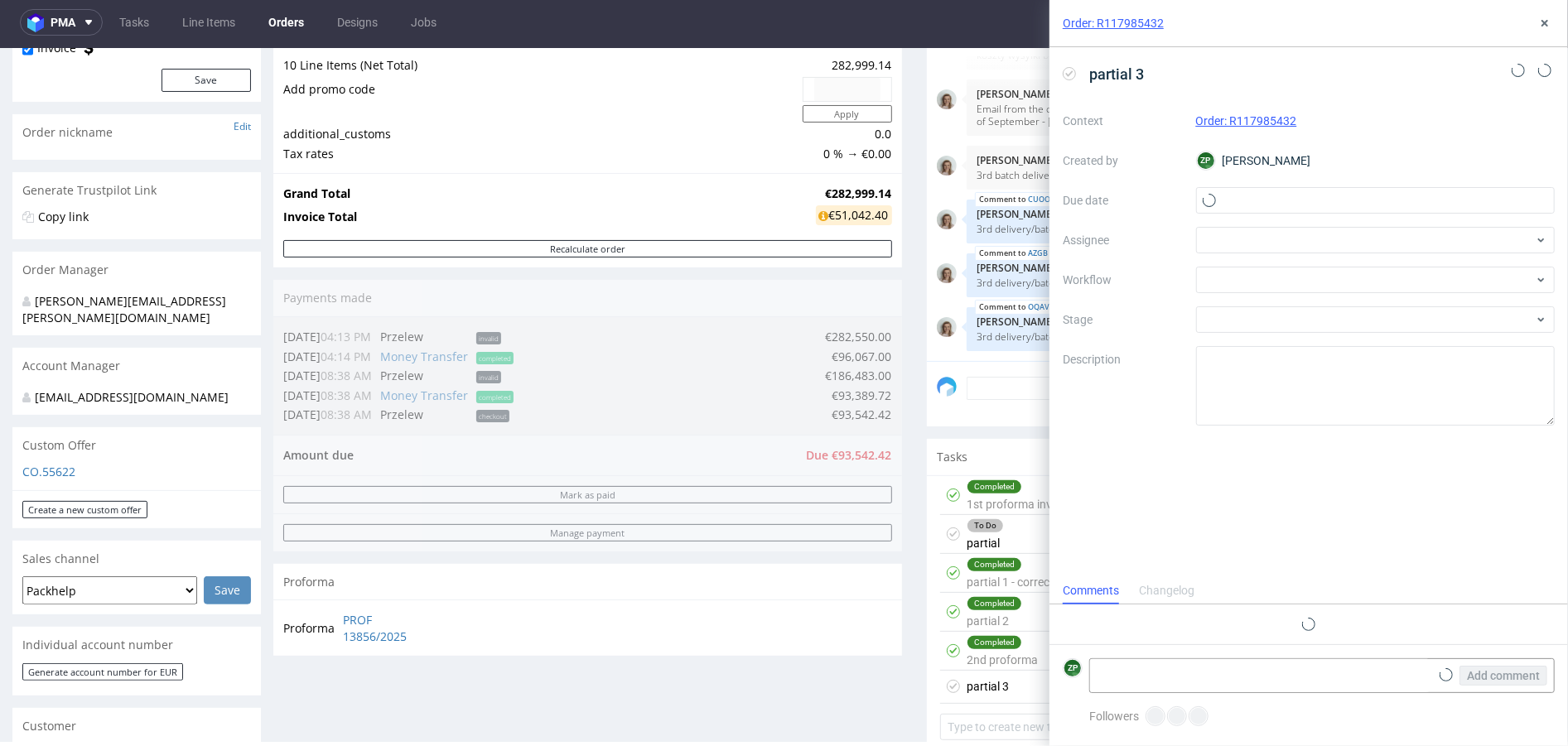
scroll to position [13, 0]
click at [1299, 190] on input "text" at bounding box center [1377, 200] width 360 height 27
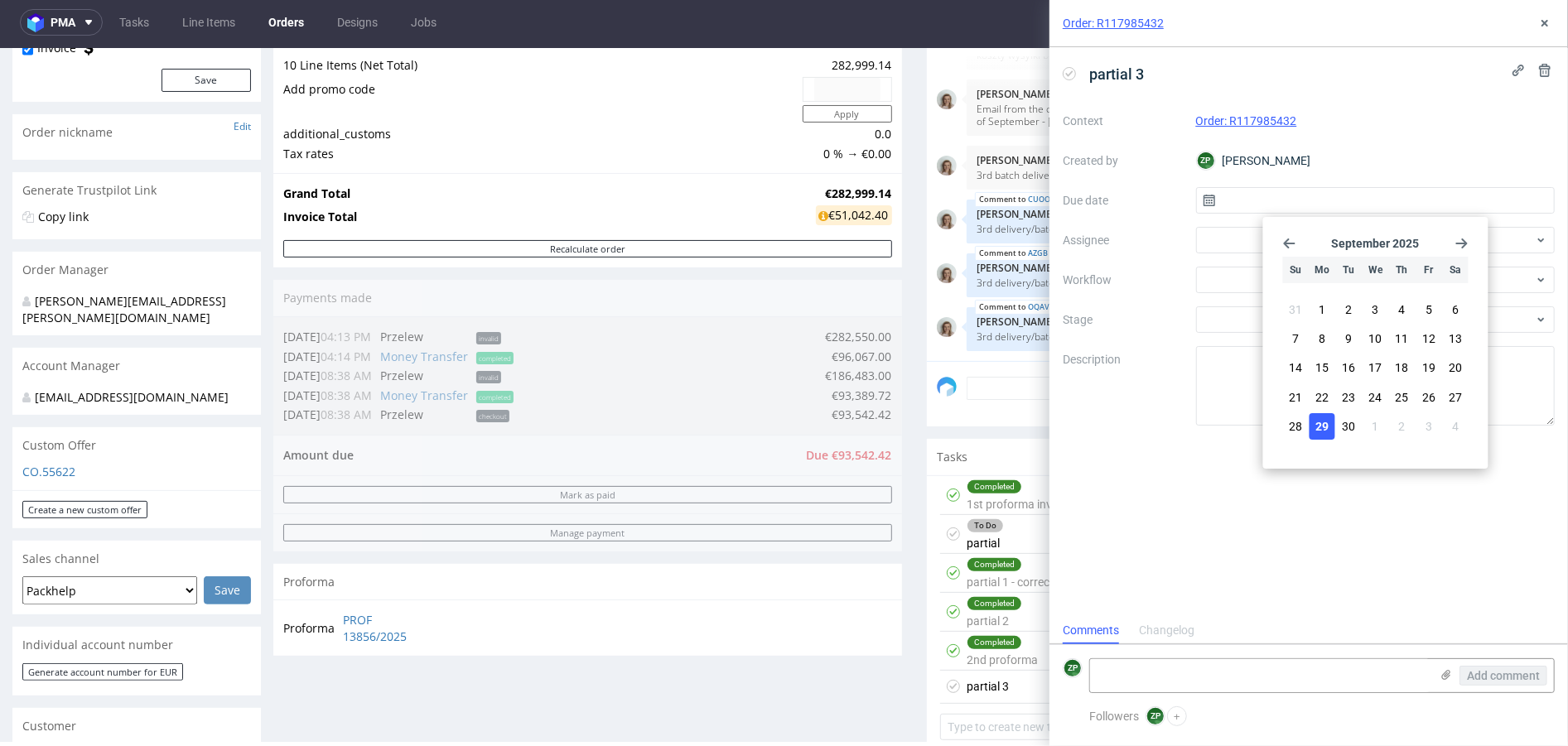
click at [1322, 416] on button "29" at bounding box center [1322, 426] width 26 height 27
type input "29/09/2025"
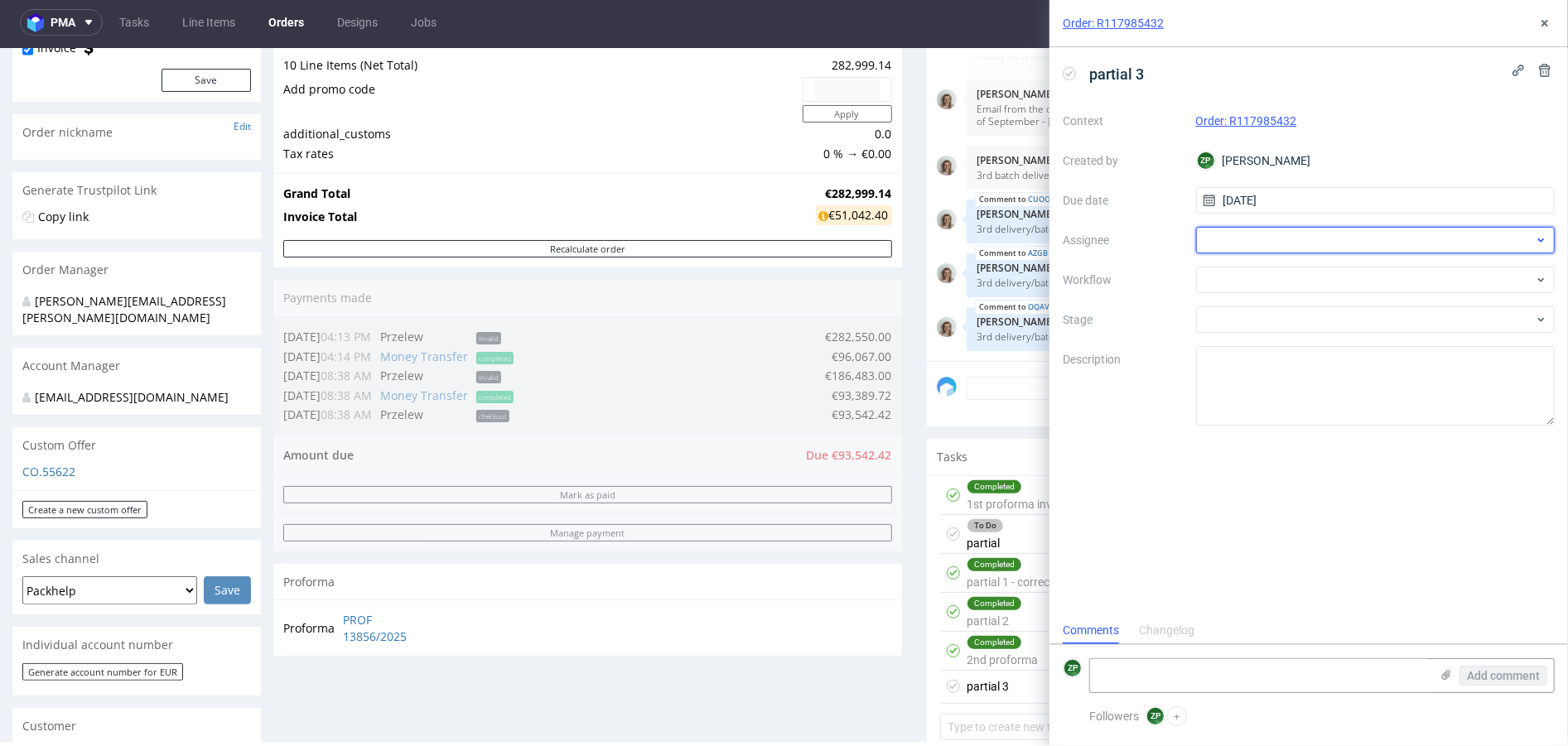
click at [1307, 245] on div at bounding box center [1377, 240] width 360 height 27
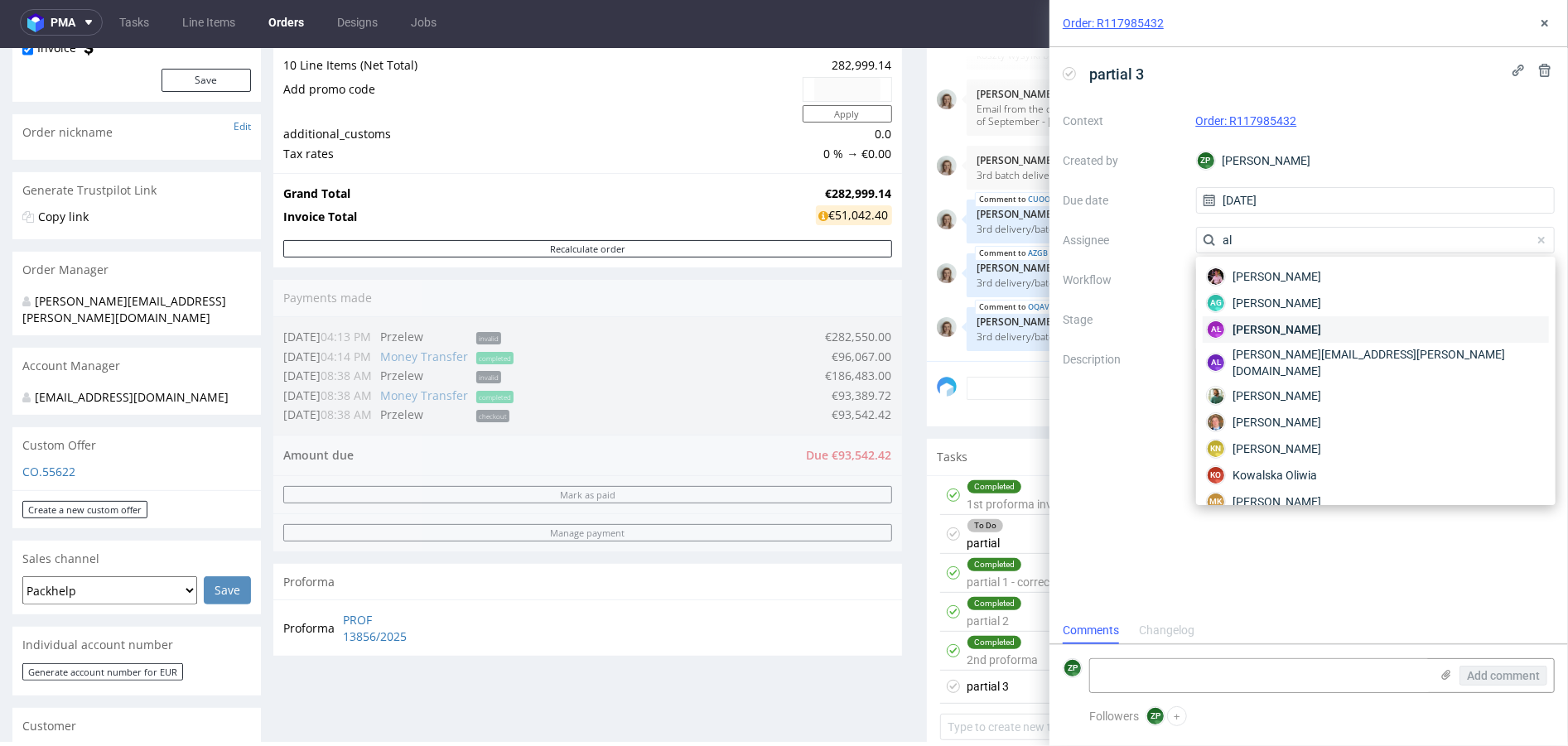
type input "al"
click at [1289, 332] on span "Aleksandra Łętowska" at bounding box center [1277, 330] width 89 height 17
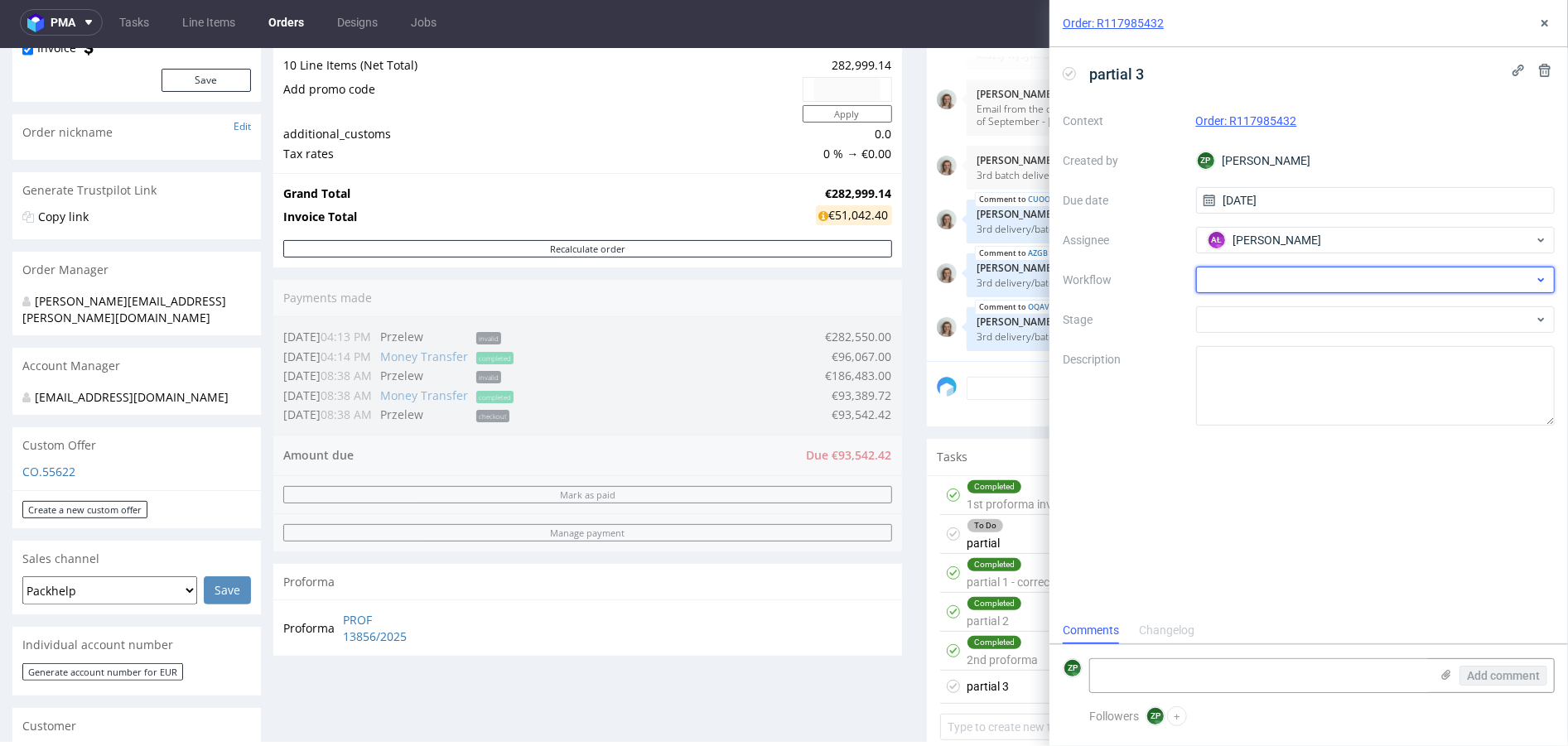
click at [1217, 278] on div at bounding box center [1377, 280] width 360 height 27
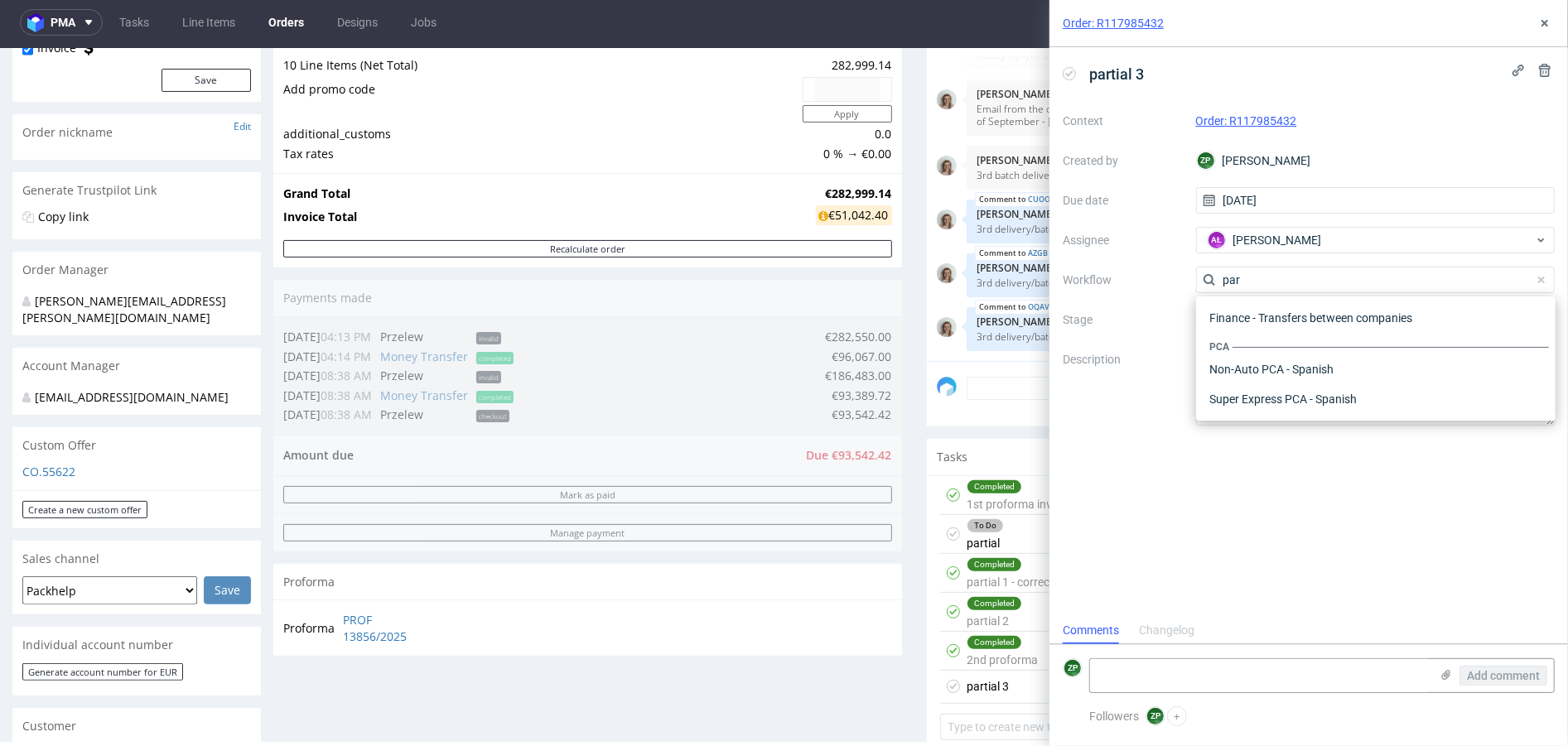
scroll to position [0, 0]
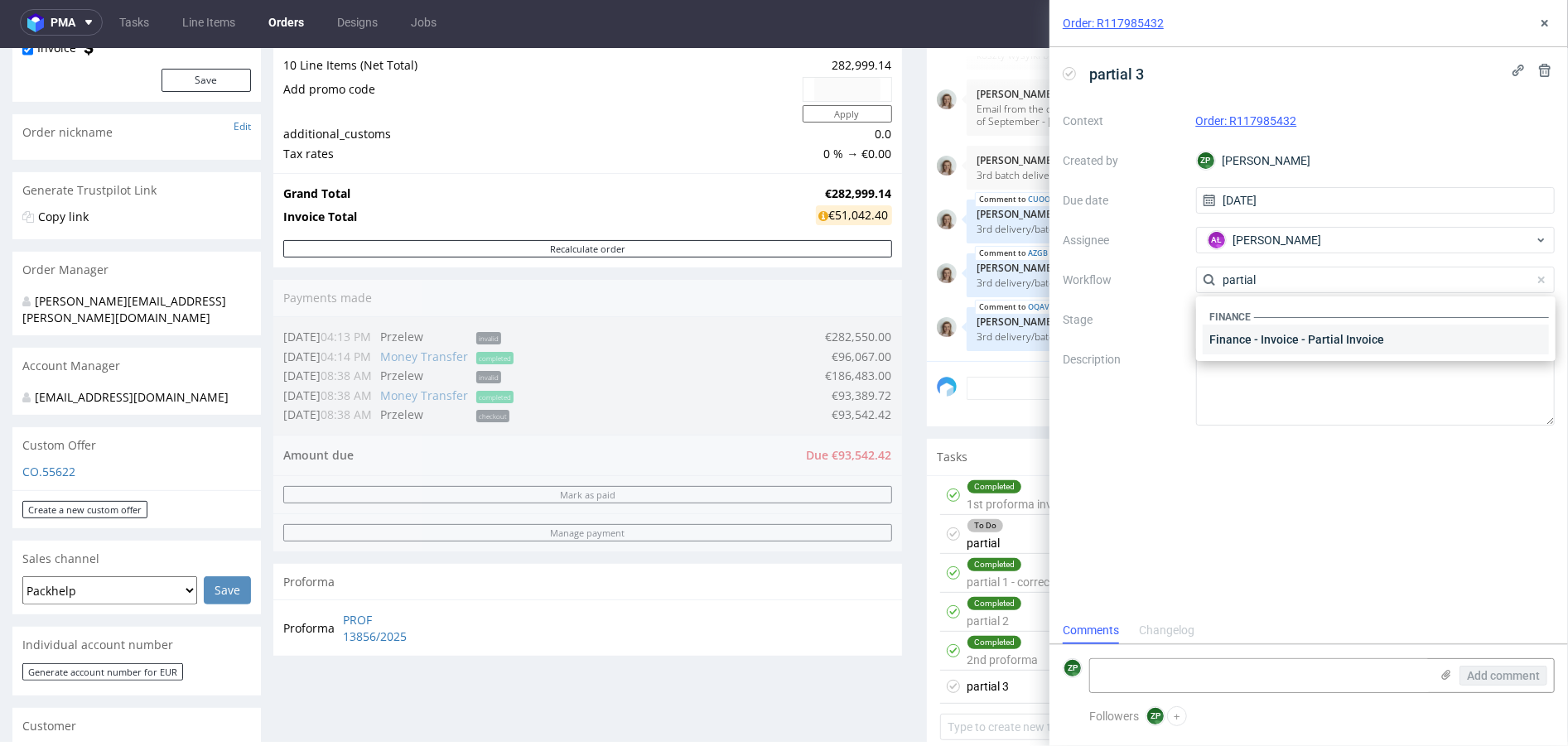
type input "partial"
click at [1218, 347] on div "Finance - Invoice - Partial Invoice" at bounding box center [1376, 339] width 347 height 30
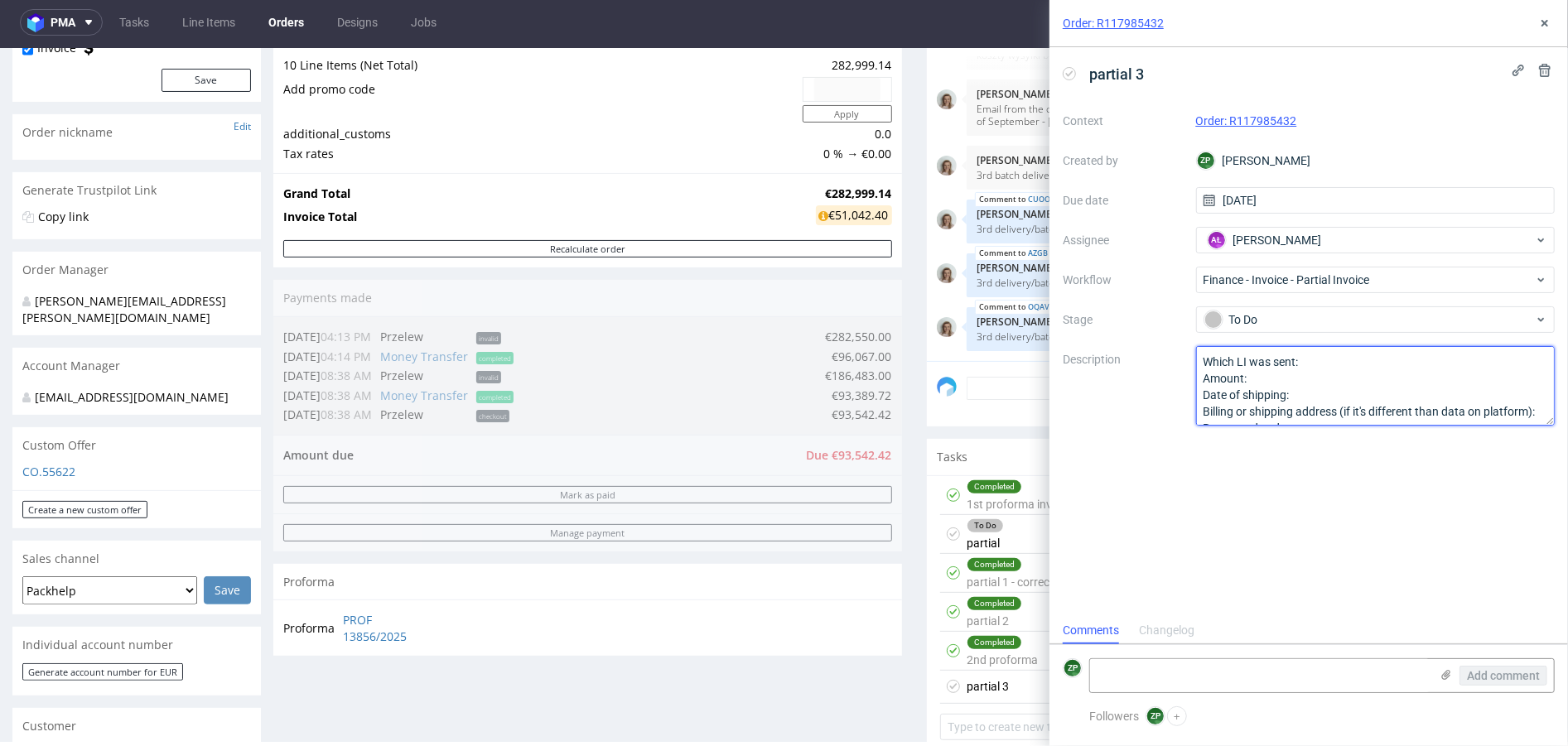
click at [1330, 372] on textarea "Which LI was sent: Amount: Date of shipping: Billing or shipping address (if it…" at bounding box center [1377, 386] width 360 height 80
click at [1336, 369] on textarea "Which LI was sent: Amount: Date of shipping: Billing or shipping address (if it…" at bounding box center [1377, 386] width 360 height 80
click at [1340, 361] on textarea "Which LI was sent: Amount: Date of shipping: Billing or shipping address (if it…" at bounding box center [1377, 386] width 360 height 80
click at [1375, 360] on textarea "Which LI was sent: Amount: Date of shipping: Billing or shipping address (if it…" at bounding box center [1377, 386] width 360 height 80
type textarea "Which LI was sent: CUOO, AZGB, OQAV Amount: Date of shipping: Billing or shippi…"
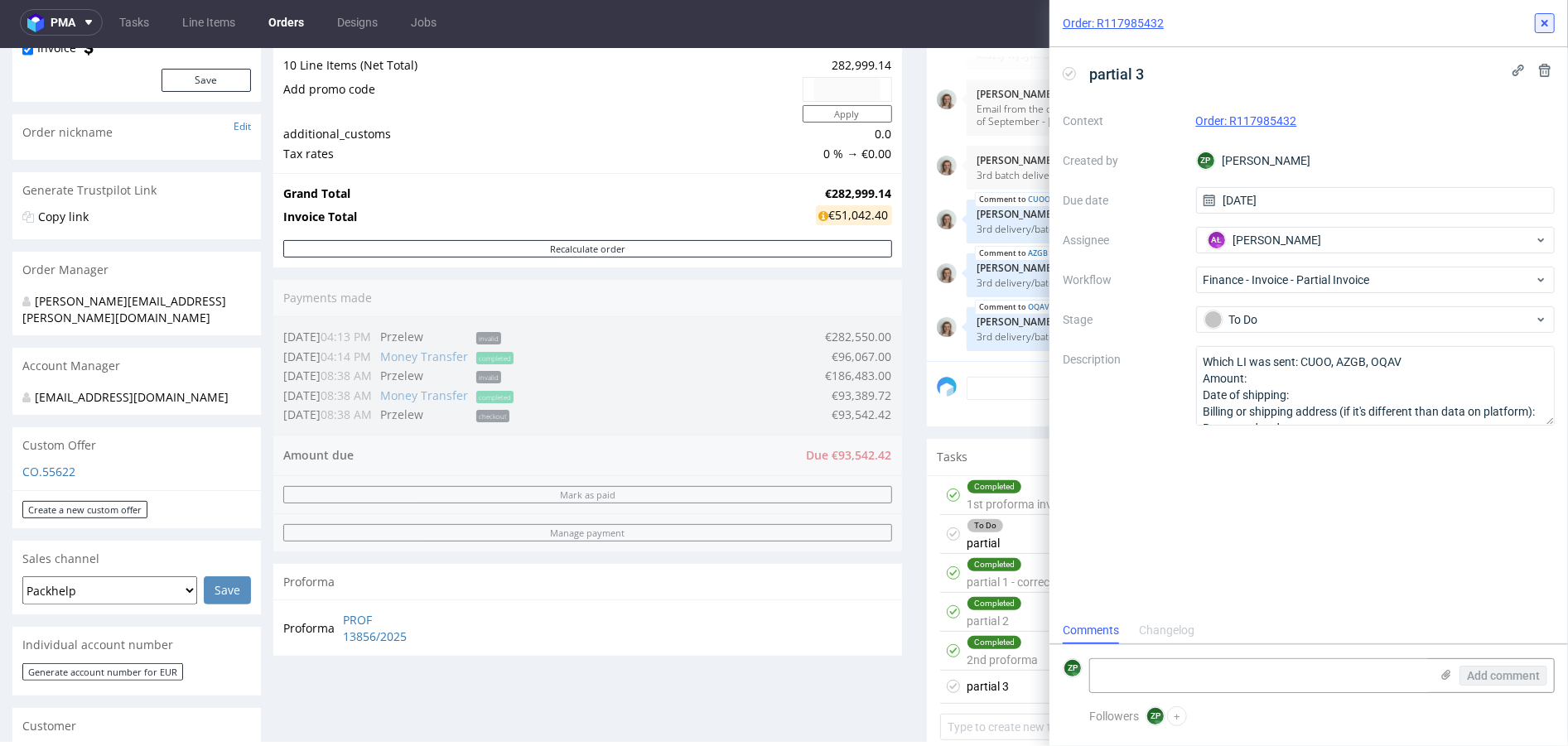
click at [1548, 20] on use at bounding box center [1544, 22] width 6 height 6
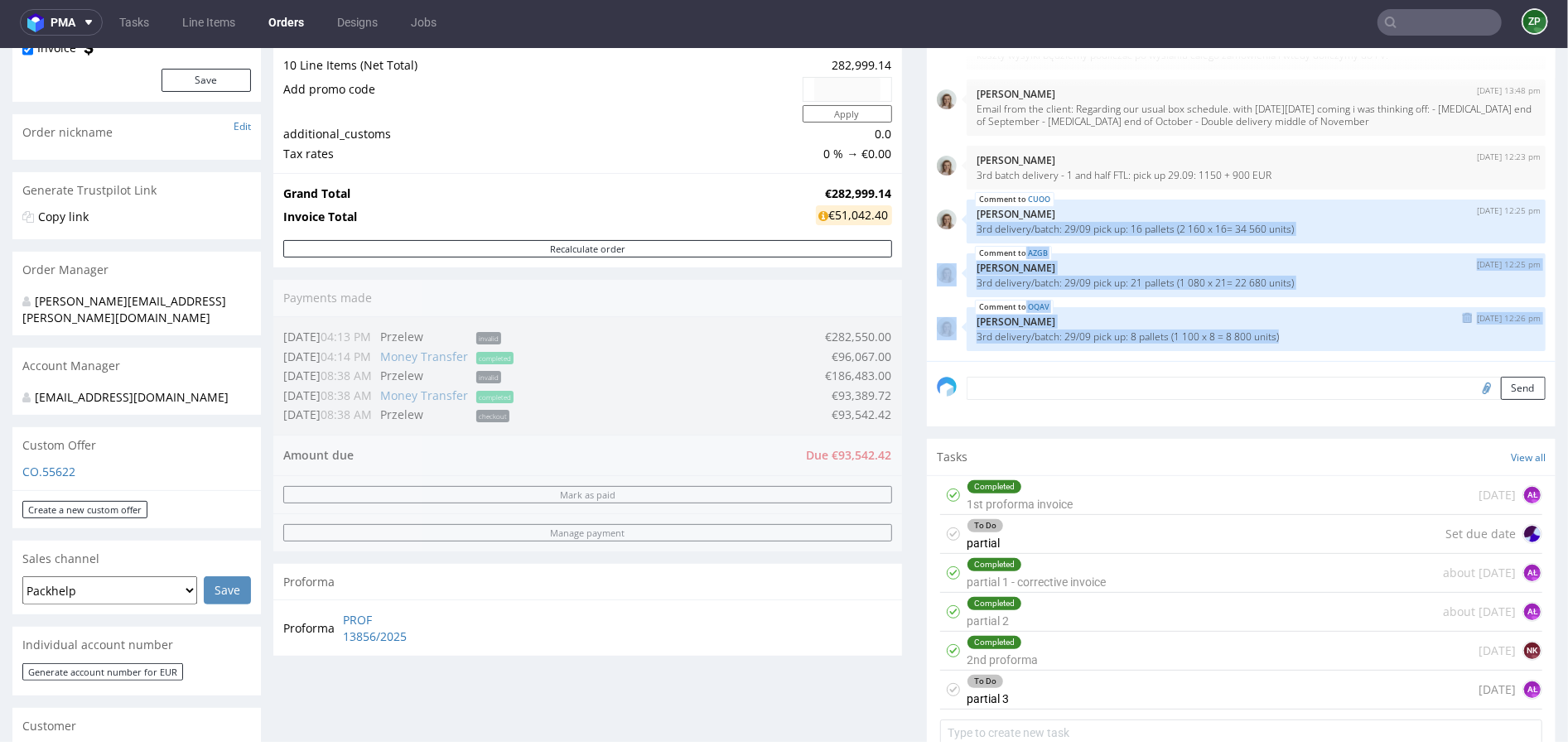
drag, startPoint x: 969, startPoint y: 225, endPoint x: 1297, endPoint y: 332, distance: 345.0
click at [1297, 332] on div "27th May 25 | 10:51 am Monika Poźniak SPECIAL PAYMENT TERMS: 34% before the pro…" at bounding box center [1246, 208] width 619 height 305
copy div "3rd delivery/batch: 29/09 pick up: 16 pallets (2 160 x 16= 34 560 units) AZGB 2…"
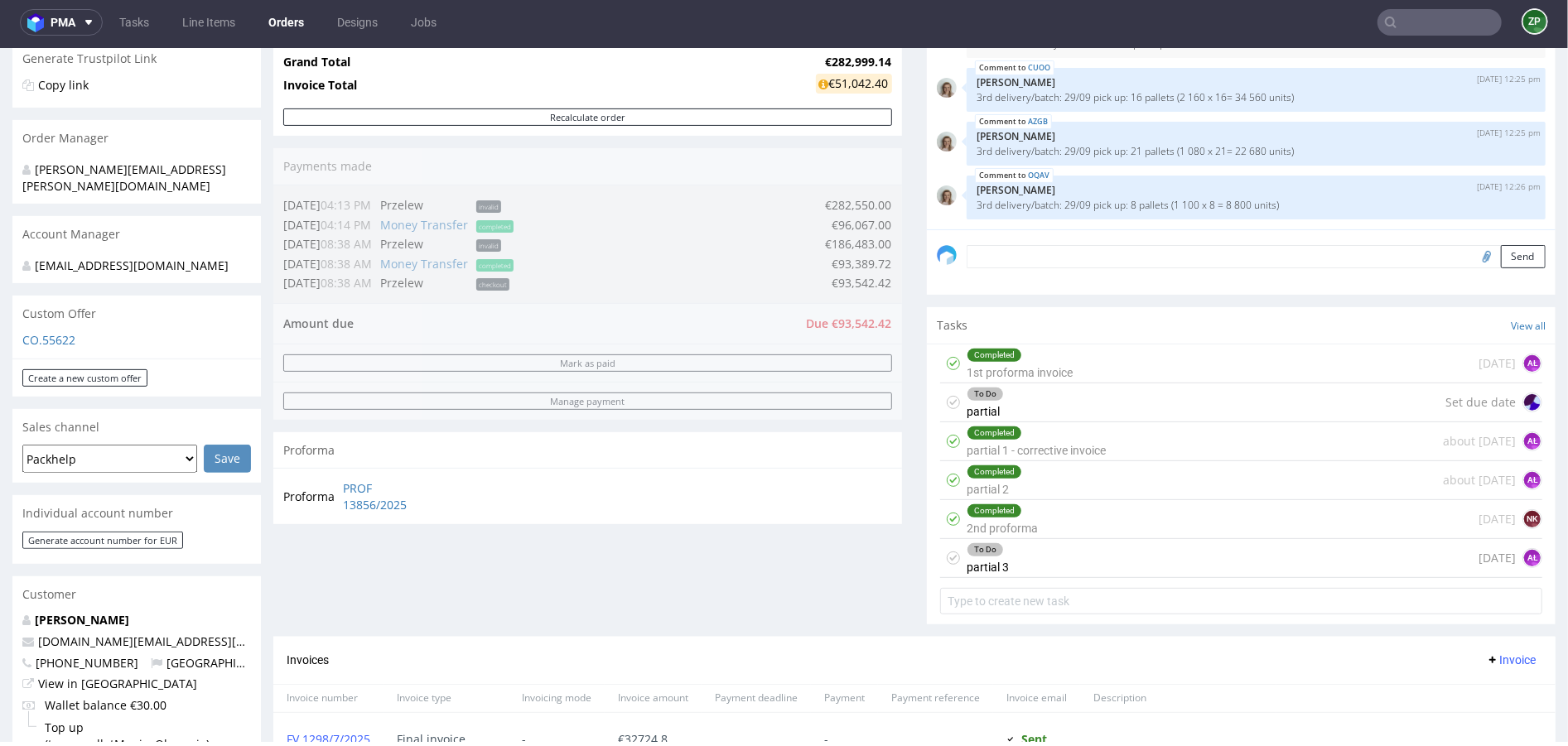
click at [1026, 574] on div "To Do partial 3 today AŁ" at bounding box center [1241, 557] width 602 height 39
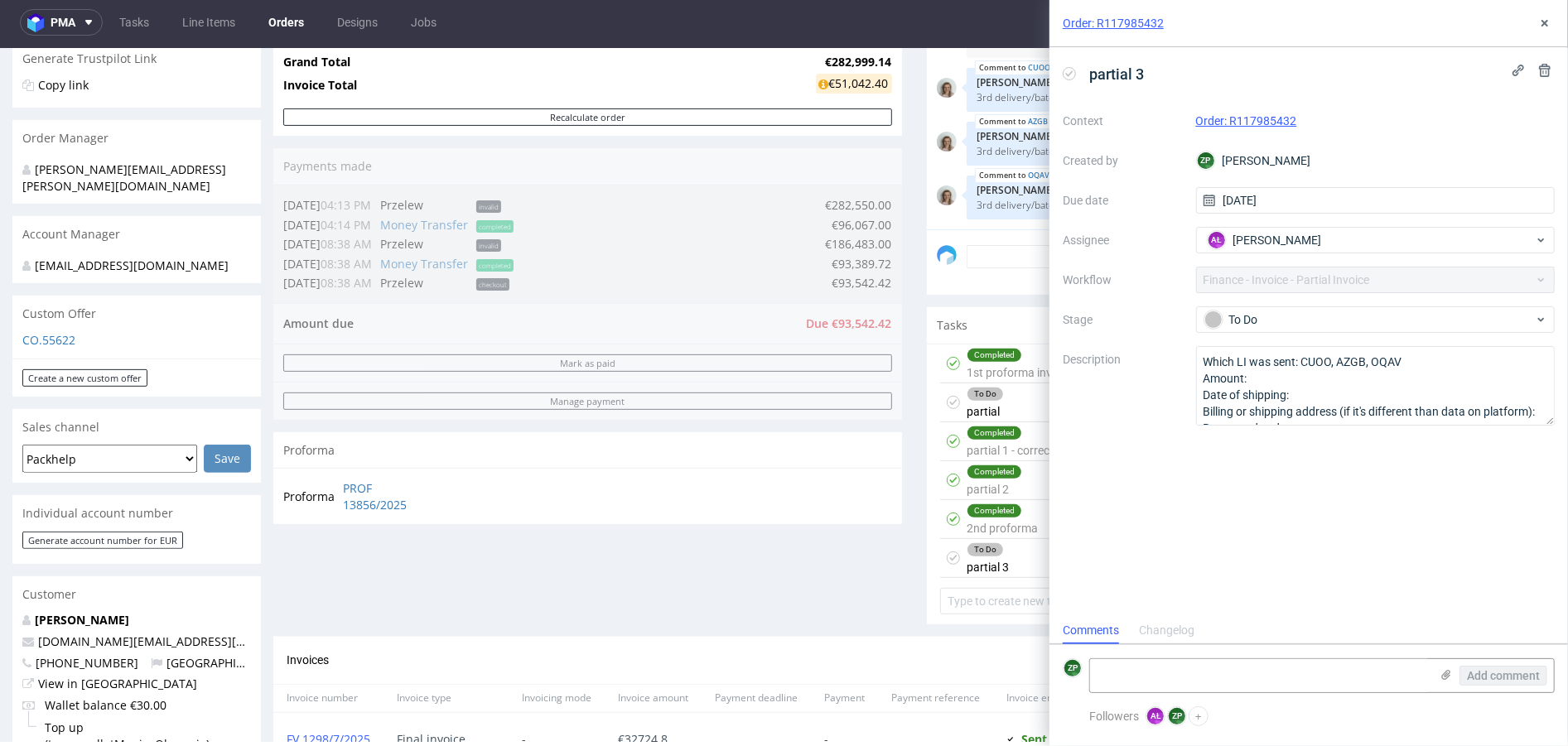
scroll to position [13, 0]
click at [1151, 669] on textarea at bounding box center [1260, 675] width 339 height 33
paste textarea "3rd delivery/batch: 29/09 pick up: 16 pallets (2 160 x 16= 34 560 units) AZGB 3…"
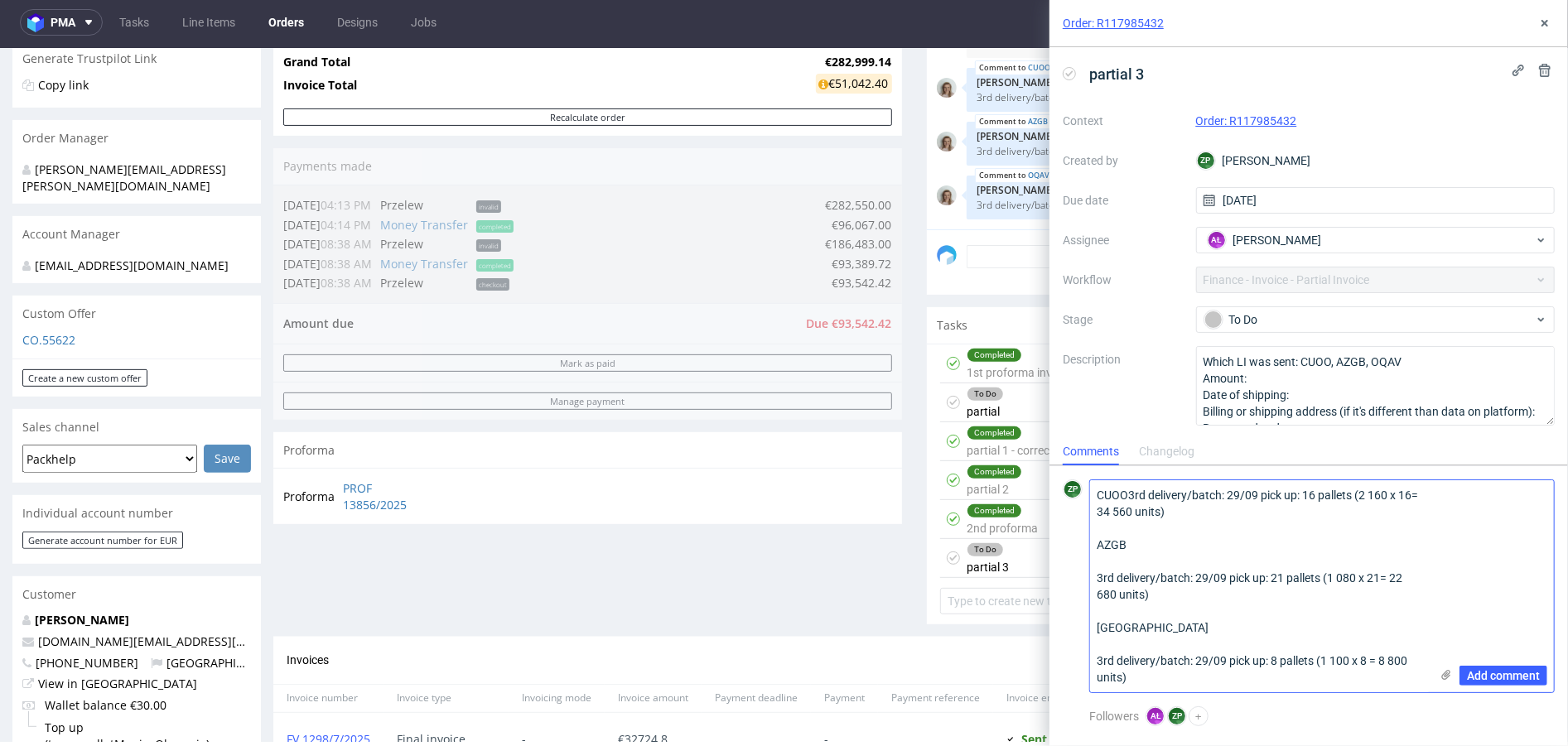
scroll to position [0, 0]
click at [1129, 489] on textarea "CUOO3rd delivery/batch: 29/09 pick up: 16 pallets (2 160 x 16= 34 560 units) AZ…" at bounding box center [1260, 586] width 339 height 212
click at [1119, 566] on textarea "CUOO 3rd delivery/batch: 29/09 pick up: 16 pallets (2 160 x 16= 34 560 units) A…" at bounding box center [1260, 578] width 339 height 229
click at [1128, 614] on textarea "CUOO 3rd delivery/batch: 29/09 pick up: 16 pallets (2 160 x 16= 34 560 units) A…" at bounding box center [1260, 586] width 339 height 212
click at [1107, 653] on textarea "CUOO 3rd delivery/batch: 29/09 pick up: 16 pallets (2 160 x 16= 34 560 units) A…" at bounding box center [1260, 586] width 339 height 212
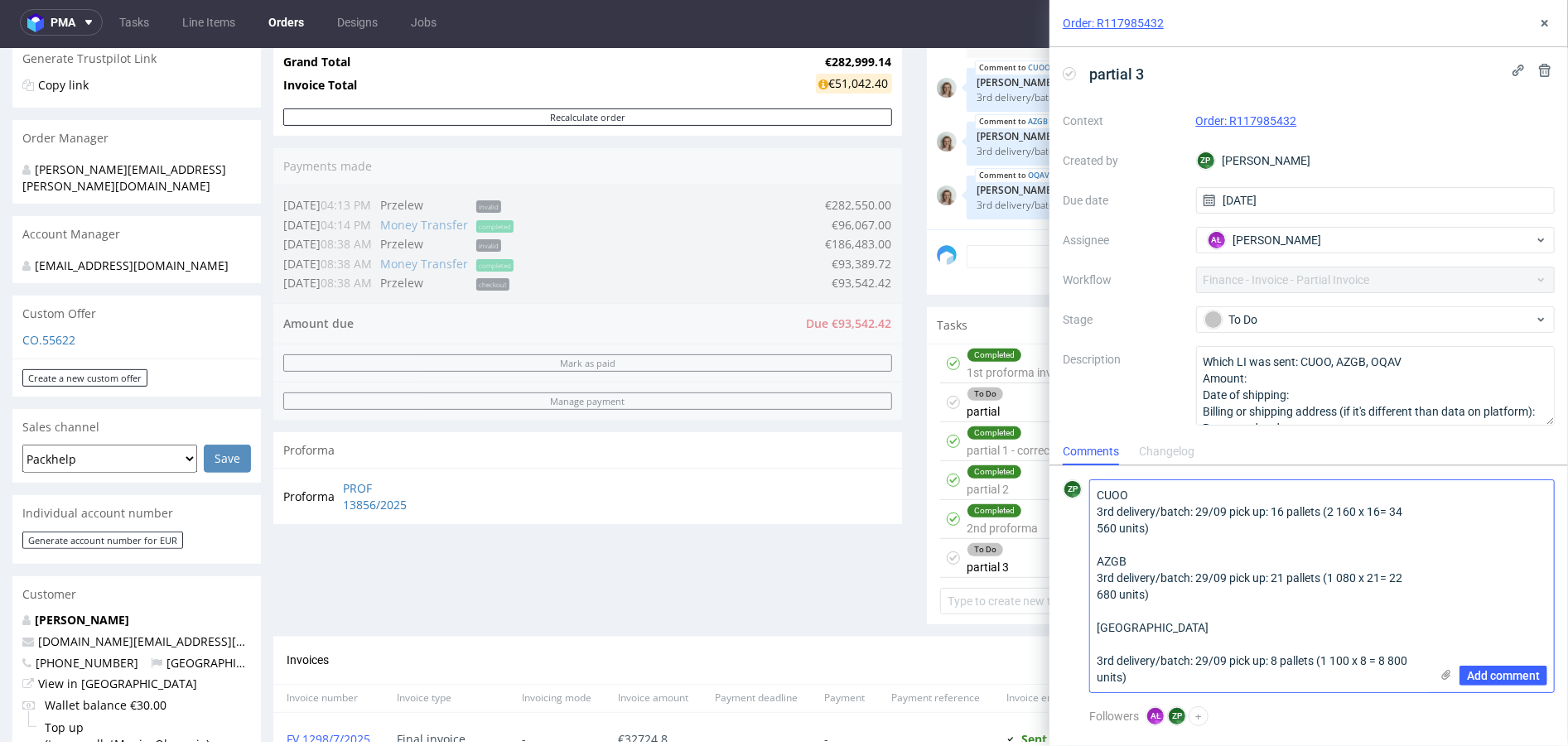
click at [1102, 636] on textarea "CUOO 3rd delivery/batch: 29/09 pick up: 16 pallets (2 160 x 16= 34 560 units) A…" at bounding box center [1260, 586] width 339 height 212
click at [1102, 645] on textarea "CUOO 3rd delivery/batch: 29/09 pick up: 16 pallets (2 160 x 16= 34 560 units) A…" at bounding box center [1260, 586] width 339 height 212
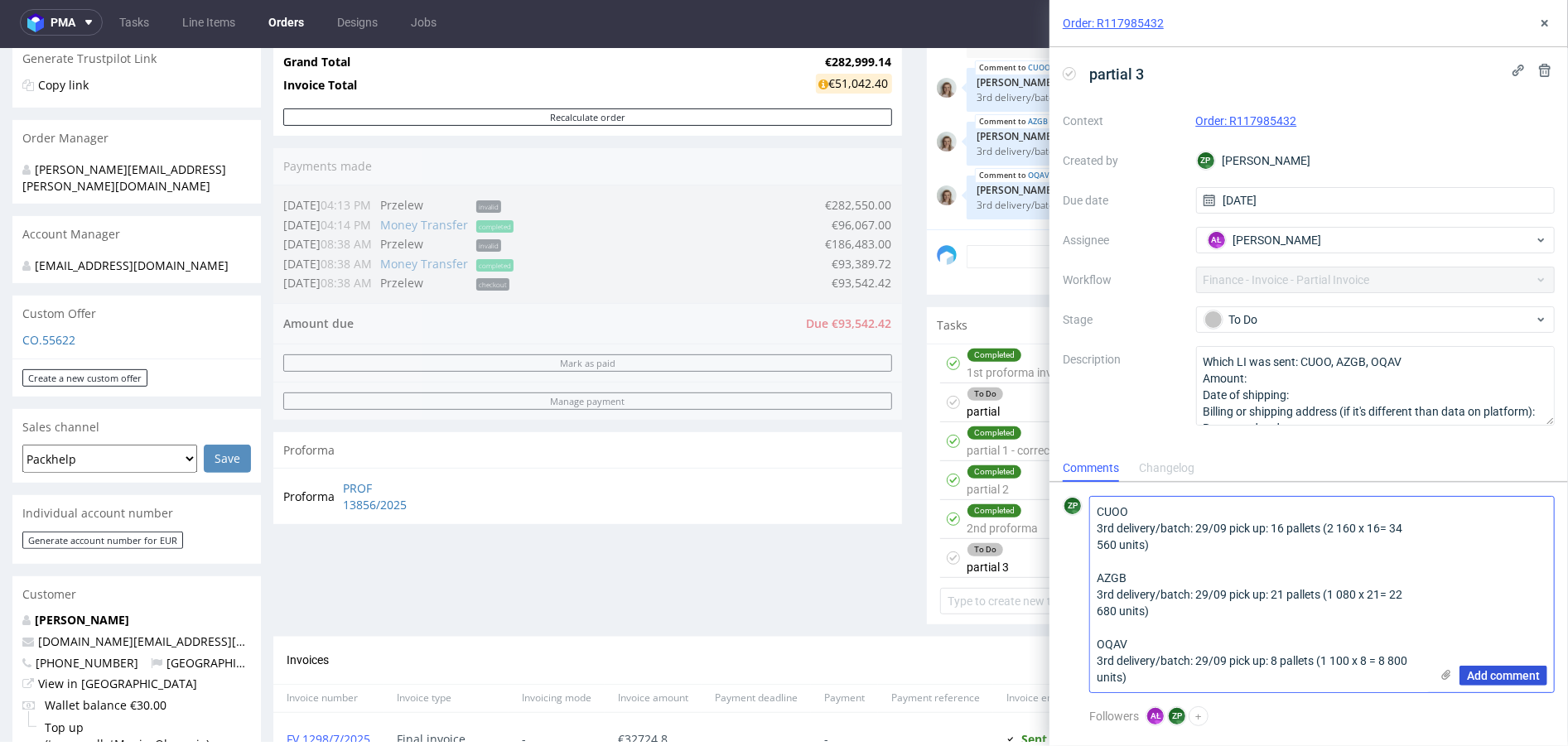
type textarea "CUOO 3rd delivery/batch: 29/09 pick up: 16 pallets (2 160 x 16= 34 560 units) A…"
click at [1497, 671] on span "Add comment" at bounding box center [1503, 675] width 73 height 12
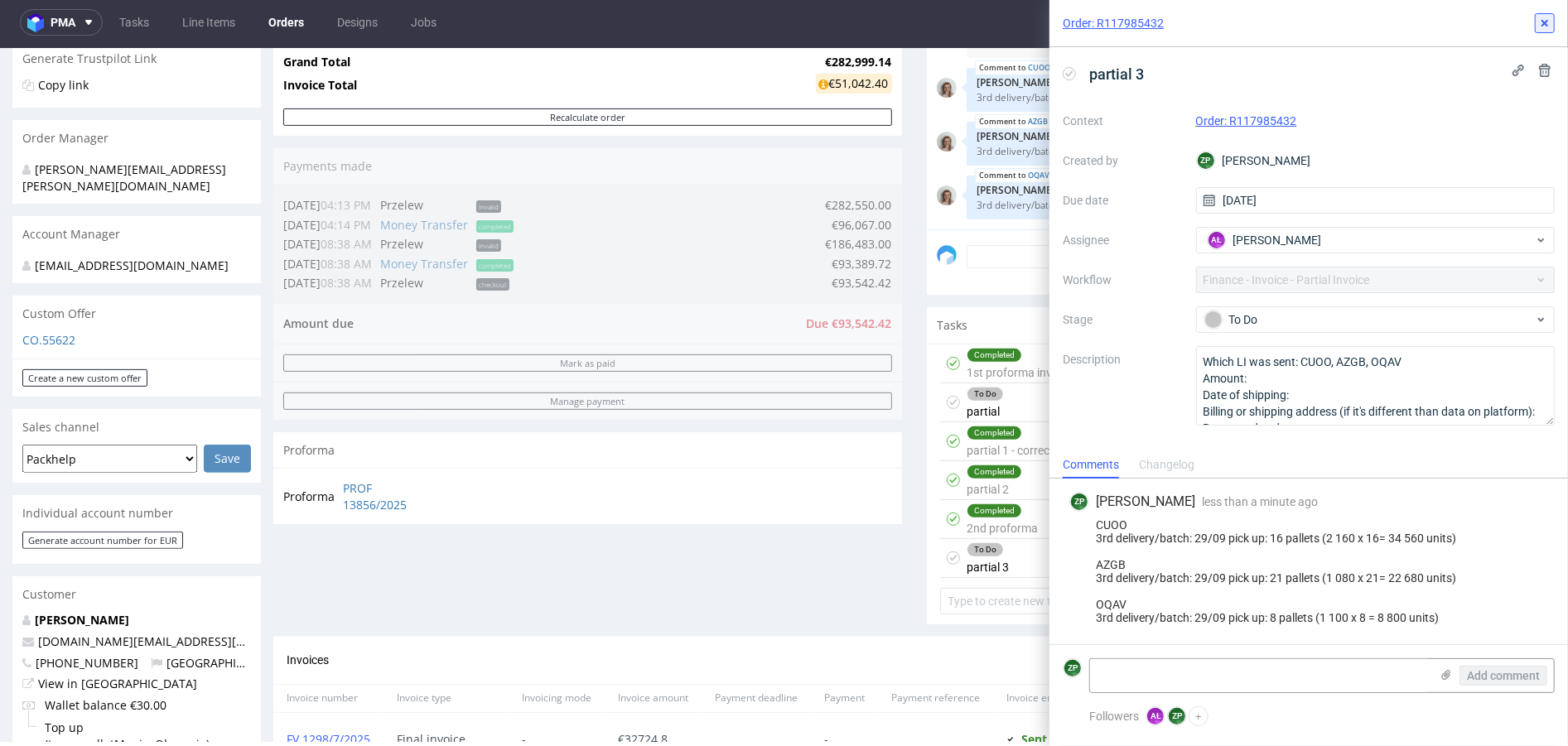
click at [1552, 19] on button at bounding box center [1545, 23] width 20 height 19
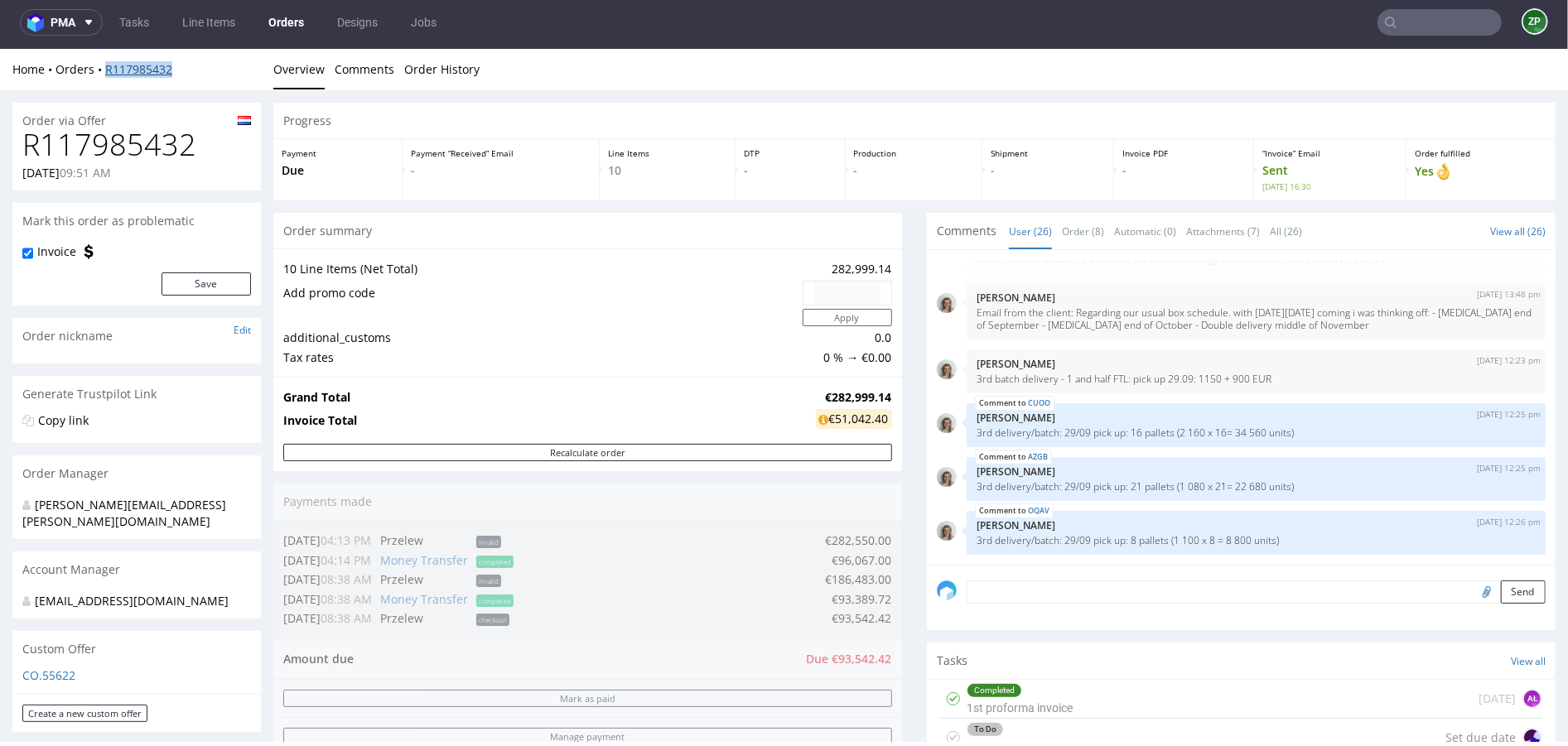
scroll to position [1118, 0]
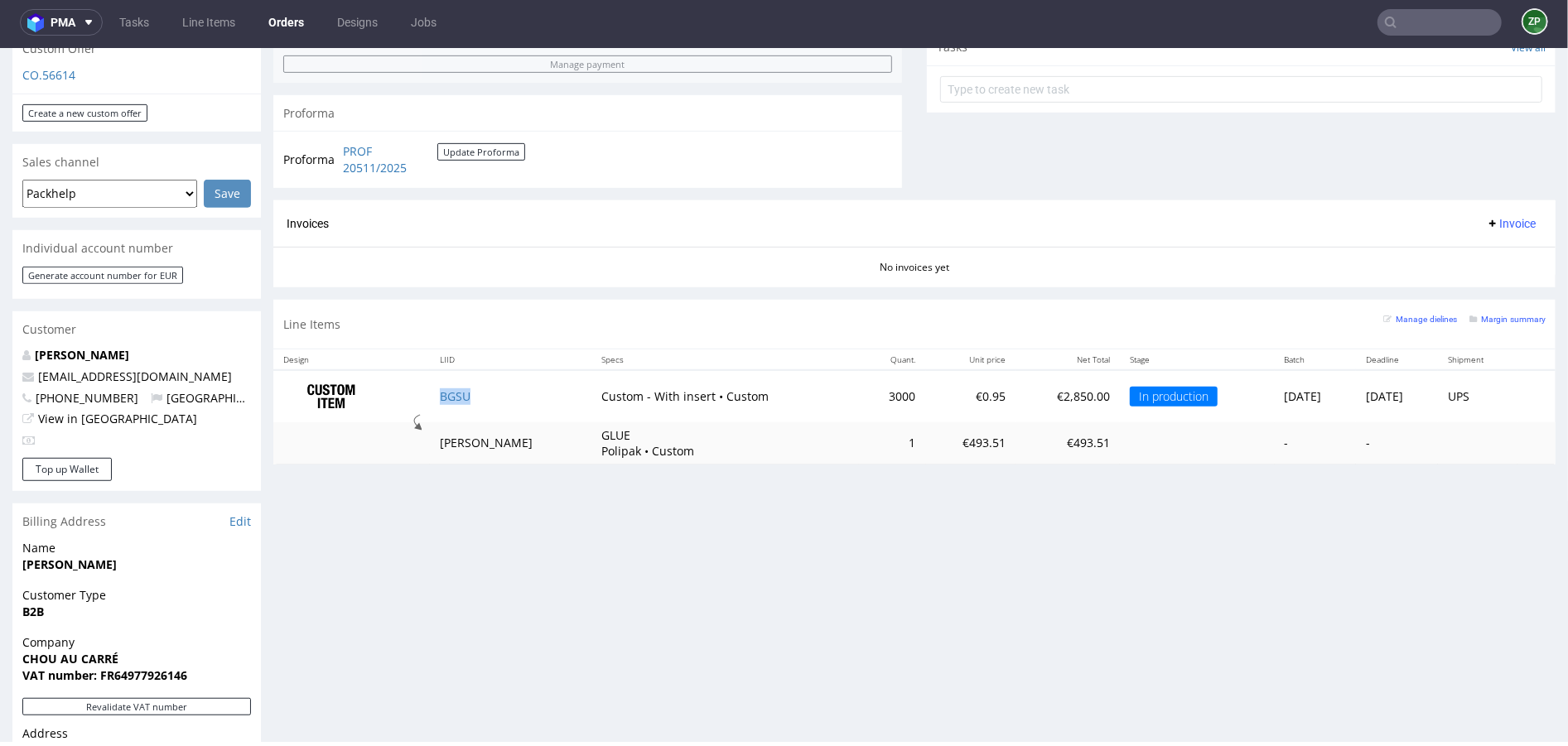
scroll to position [208, 0]
